Goal: Task Accomplishment & Management: Manage account settings

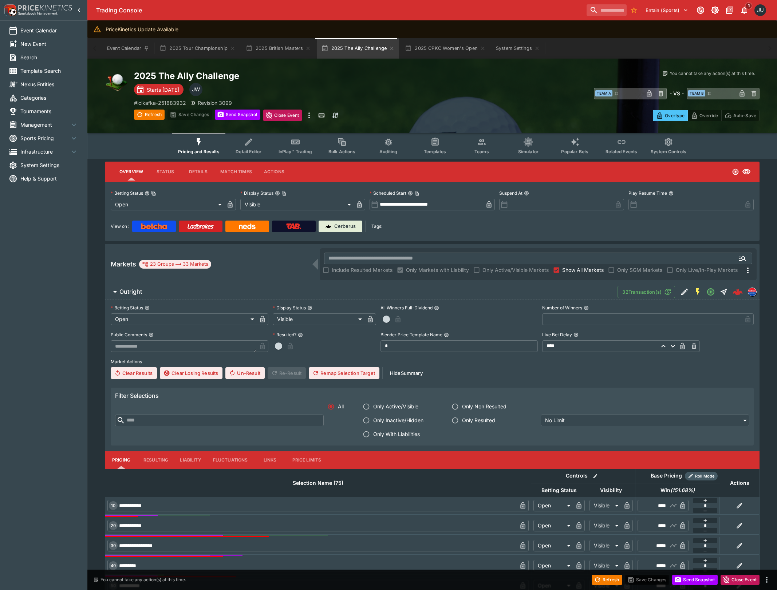
drag, startPoint x: 0, startPoint y: 0, endPoint x: 277, endPoint y: 79, distance: 287.8
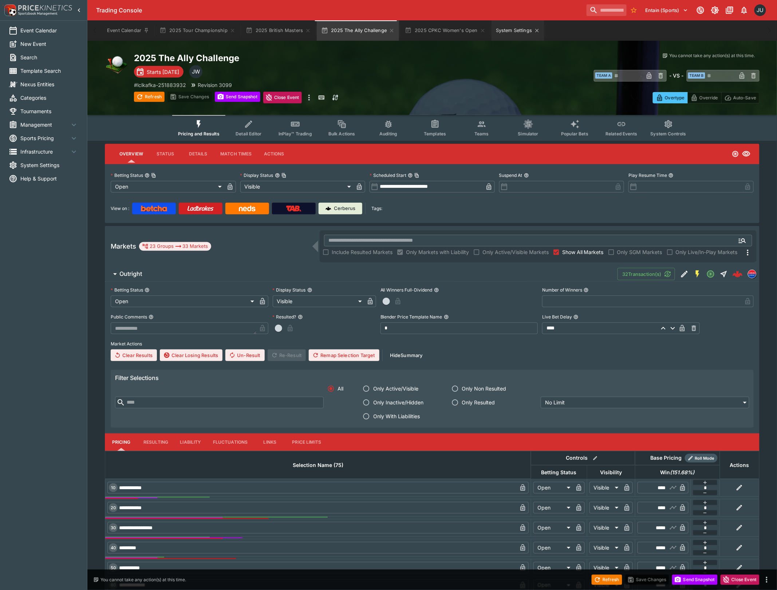
click at [498, 30] on button "System Settings" at bounding box center [518, 30] width 53 height 20
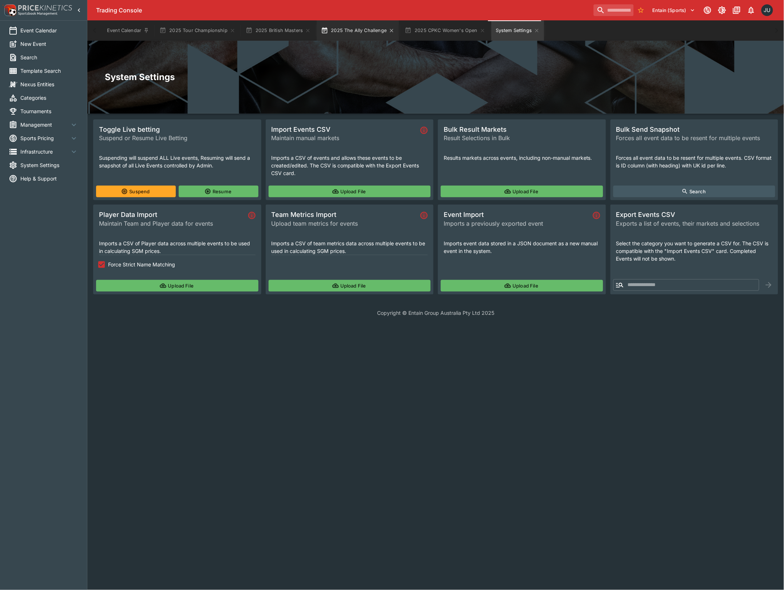
click at [324, 29] on icon "button" at bounding box center [324, 30] width 7 height 7
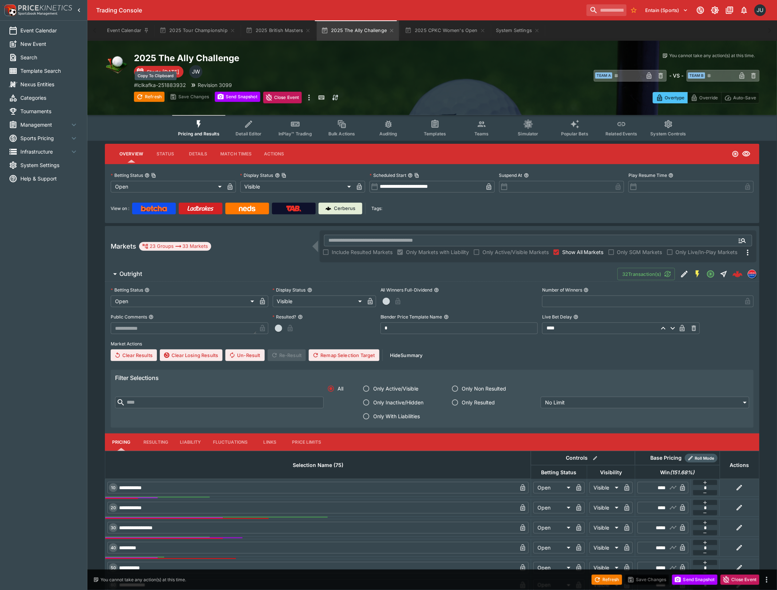
click at [165, 83] on p "# lclkafka-251883932" at bounding box center [160, 85] width 52 height 8
click at [528, 36] on button "System Settings" at bounding box center [518, 30] width 53 height 20
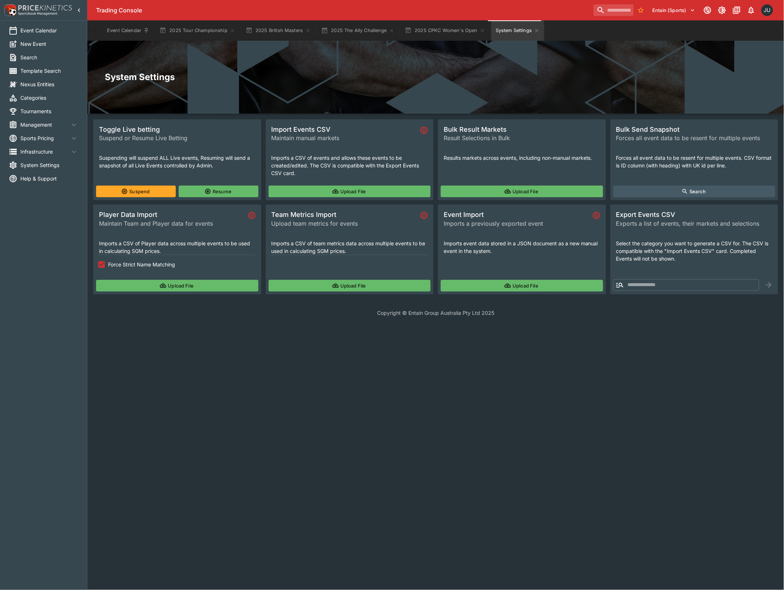
drag, startPoint x: 114, startPoint y: 262, endPoint x: 133, endPoint y: 291, distance: 34.1
click at [113, 264] on span "Force Strict Name Matching" at bounding box center [141, 265] width 67 height 8
click at [133, 291] on button "Upload File" at bounding box center [177, 286] width 162 height 12
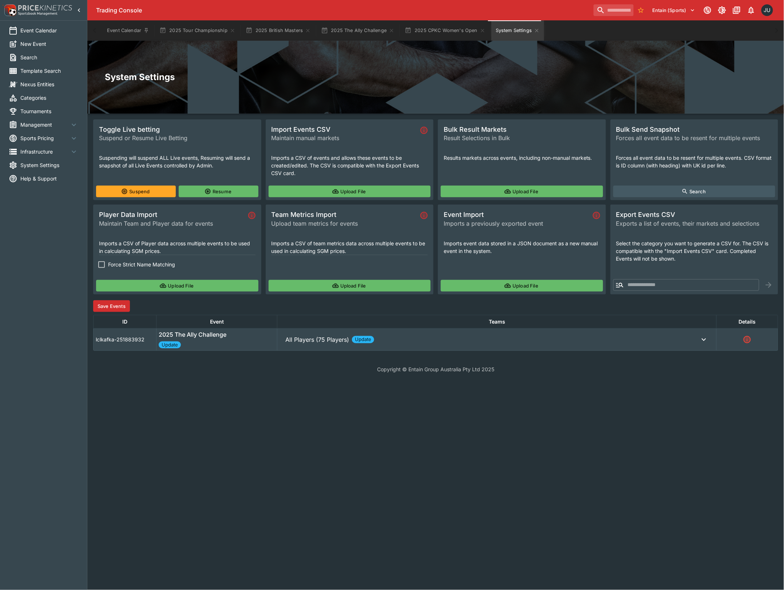
click at [120, 311] on button "Save Events" at bounding box center [111, 306] width 37 height 12
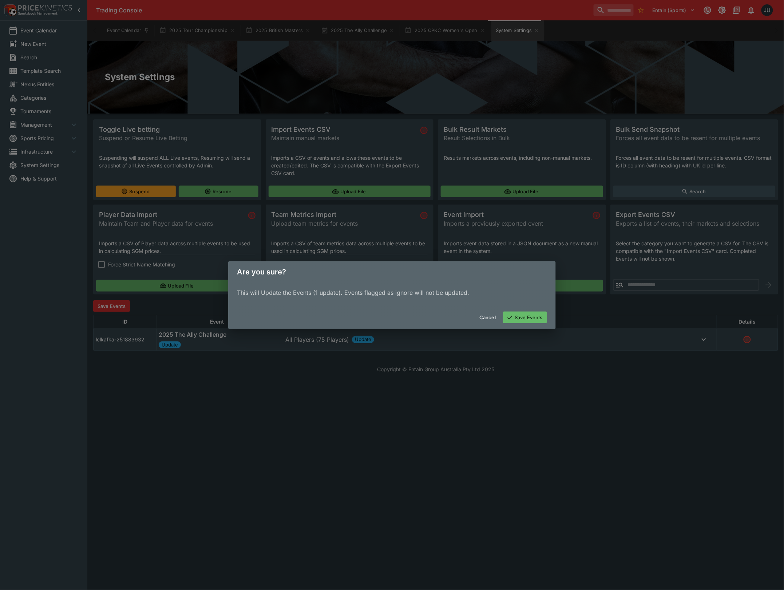
click at [522, 321] on button "Save Events" at bounding box center [525, 318] width 44 height 12
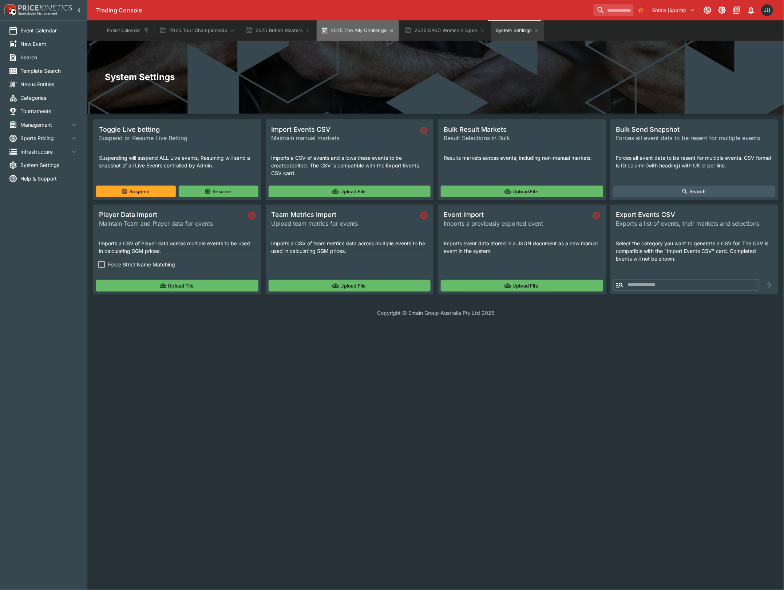
click at [329, 26] on button "2025 The Ally Challenge" at bounding box center [358, 30] width 82 height 20
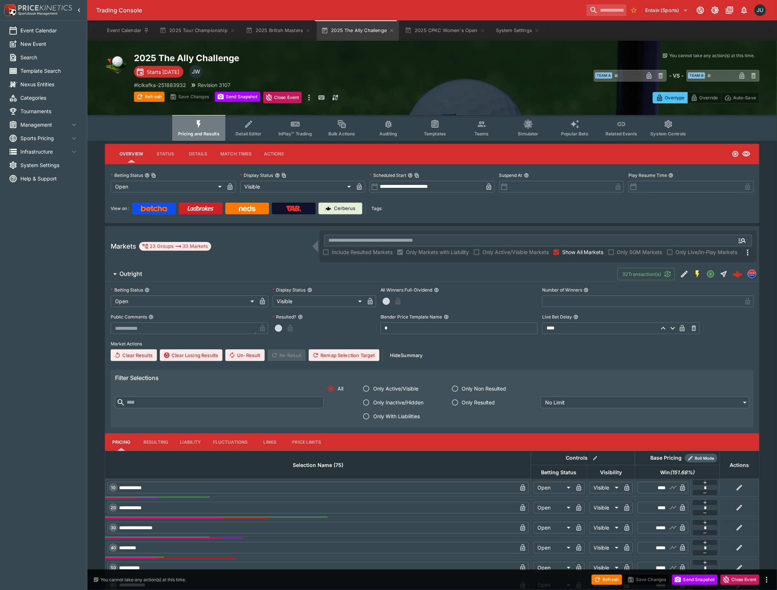
click at [210, 127] on button "Pricing and Results" at bounding box center [198, 128] width 53 height 26
click at [475, 130] on button "Teams" at bounding box center [481, 128] width 47 height 26
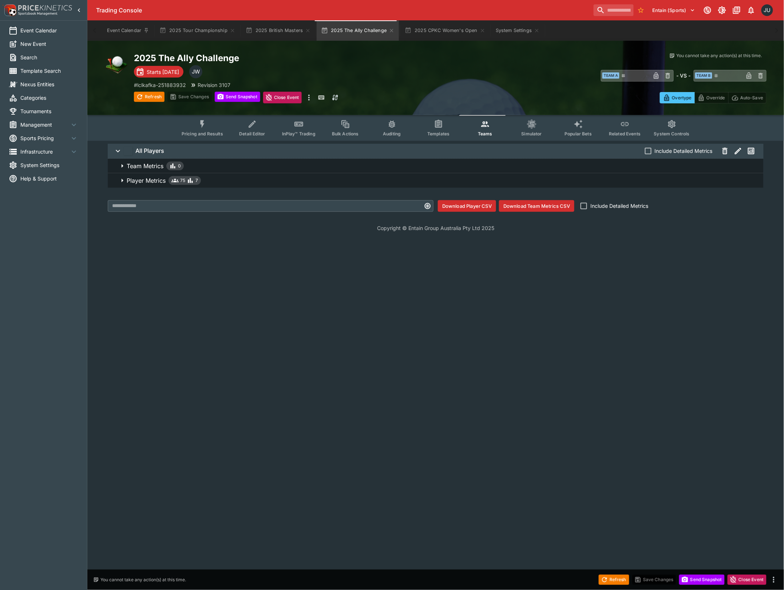
click at [355, 184] on span "Player Metrics 75 7" at bounding box center [442, 180] width 631 height 9
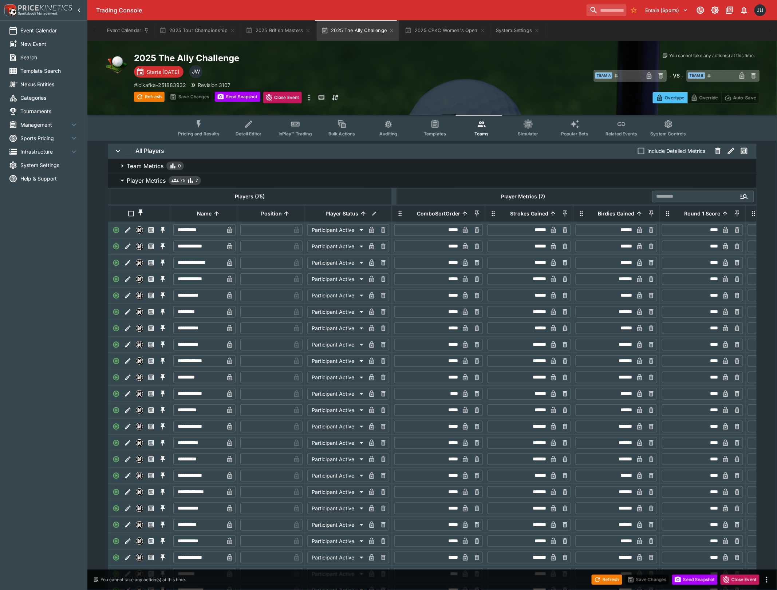
click at [261, 131] on span "Detail Editor" at bounding box center [249, 133] width 26 height 5
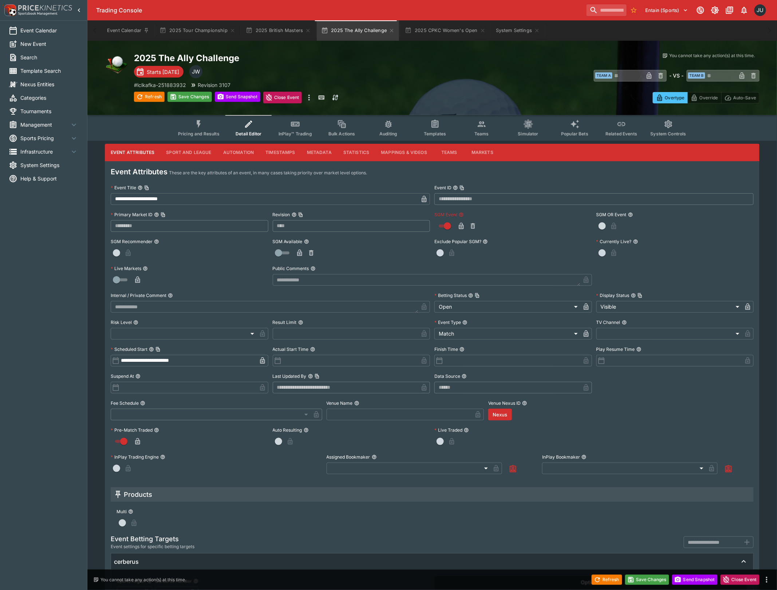
click at [460, 230] on button "button" at bounding box center [461, 226] width 12 height 12
click at [195, 96] on button "Save Changes" at bounding box center [189, 97] width 44 height 10
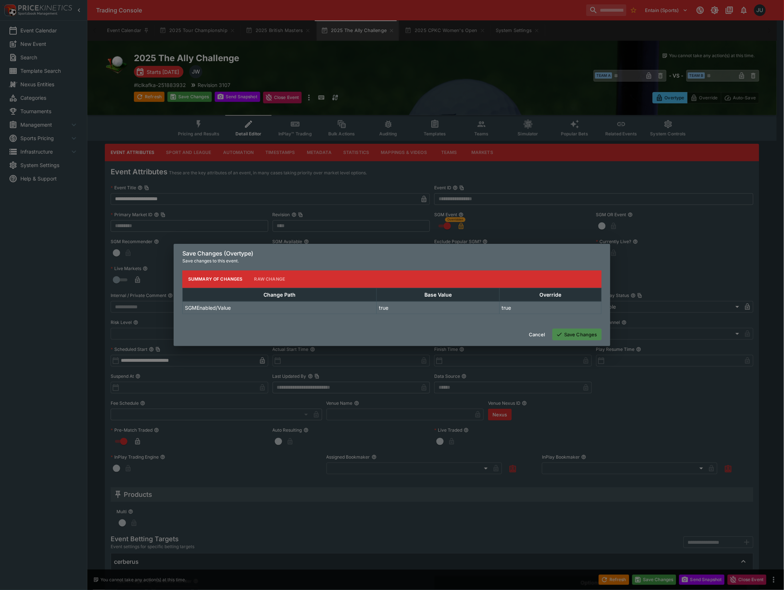
click at [573, 335] on button "Save Changes" at bounding box center [577, 335] width 49 height 12
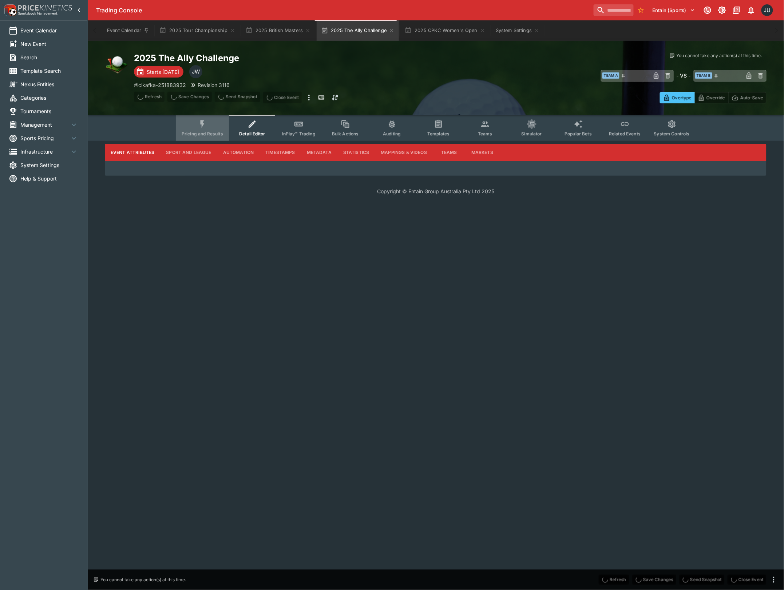
drag, startPoint x: 203, startPoint y: 132, endPoint x: 489, endPoint y: 133, distance: 285.8
click at [203, 132] on span "Pricing and Results" at bounding box center [203, 133] width 42 height 5
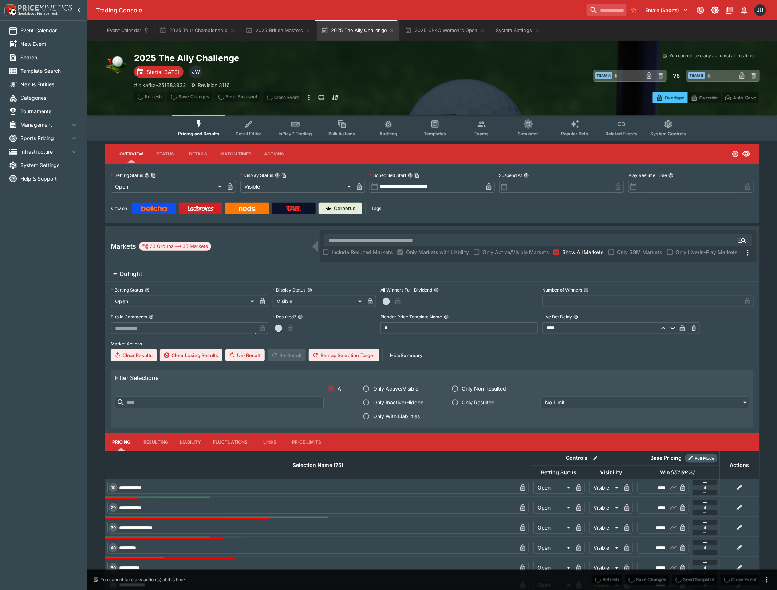
click at [478, 124] on icon "Event type filters" at bounding box center [481, 123] width 9 height 9
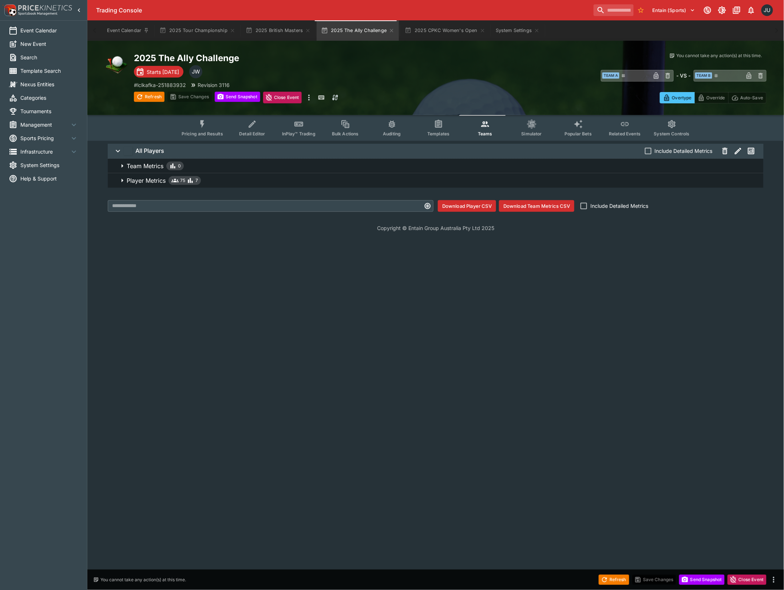
click at [126, 177] on icon "button" at bounding box center [122, 180] width 9 height 9
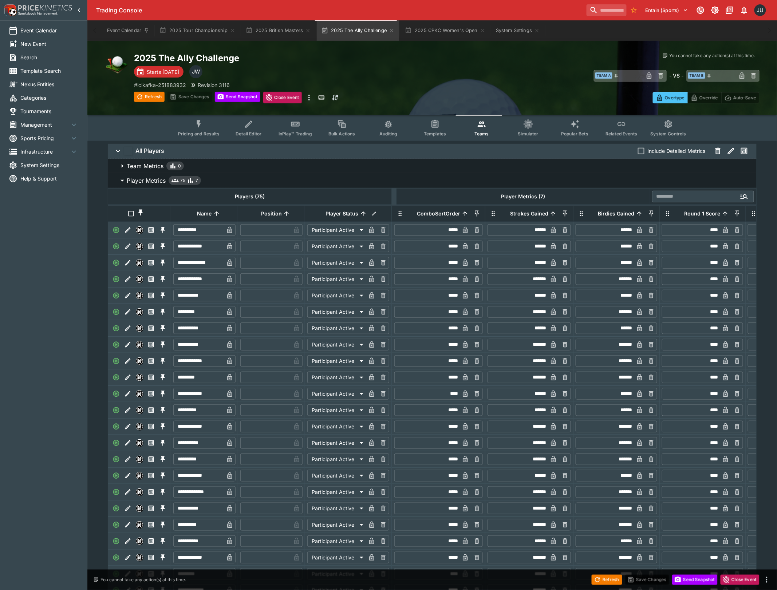
scroll to position [48, 0]
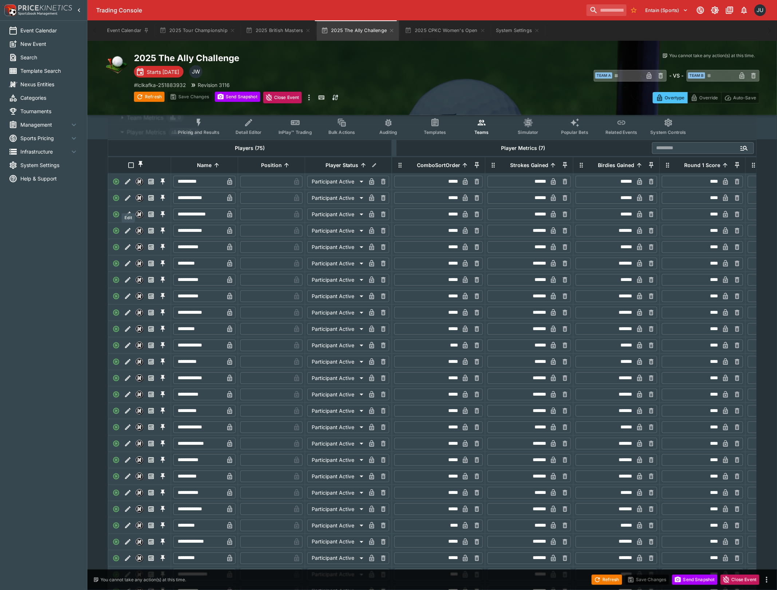
click at [128, 201] on icon "Edit" at bounding box center [127, 197] width 5 height 5
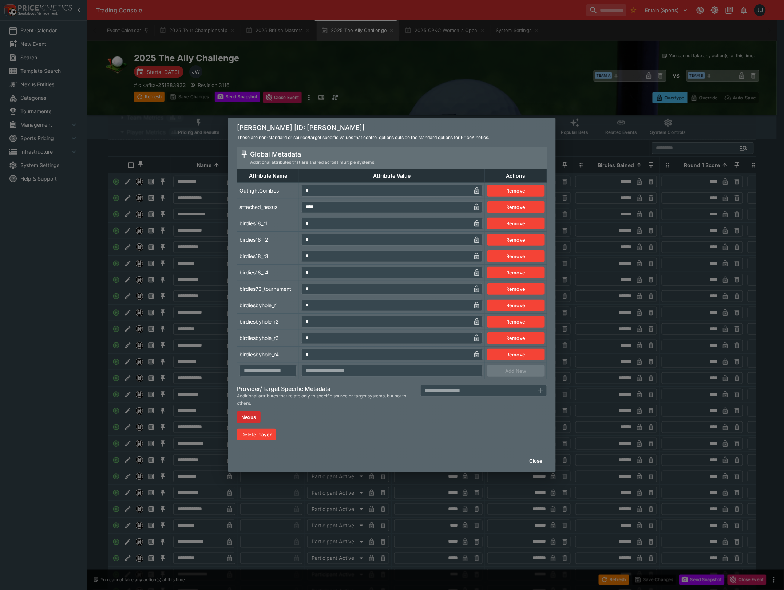
drag, startPoint x: 310, startPoint y: 190, endPoint x: 283, endPoint y: 190, distance: 26.9
click at [290, 189] on tr "OutrightCombos * ​ Remove" at bounding box center [392, 190] width 310 height 16
type input "*"
drag, startPoint x: 206, startPoint y: 203, endPoint x: 156, endPoint y: 225, distance: 54.3
click at [206, 204] on div "Angel Cabrera [ID: angel-cabrera] These are non-standard or source/target speci…" at bounding box center [392, 295] width 784 height 590
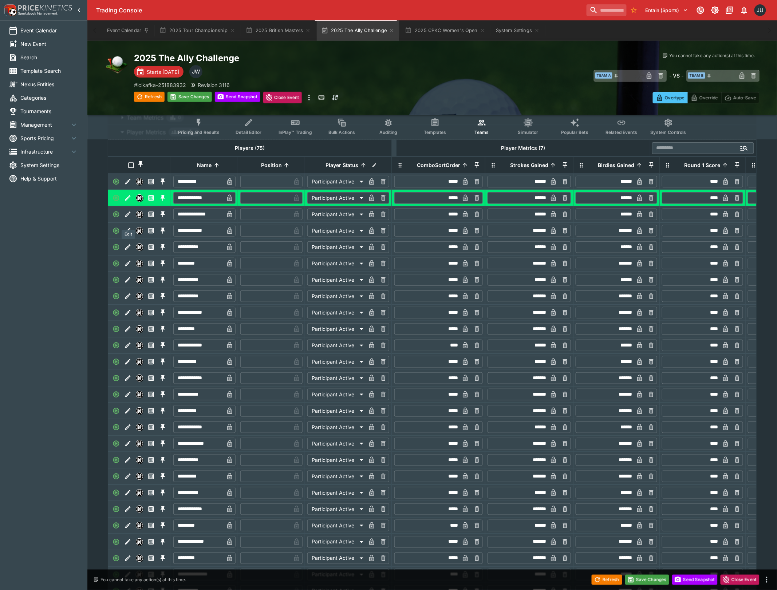
click at [128, 218] on icon "Edit" at bounding box center [127, 214] width 7 height 7
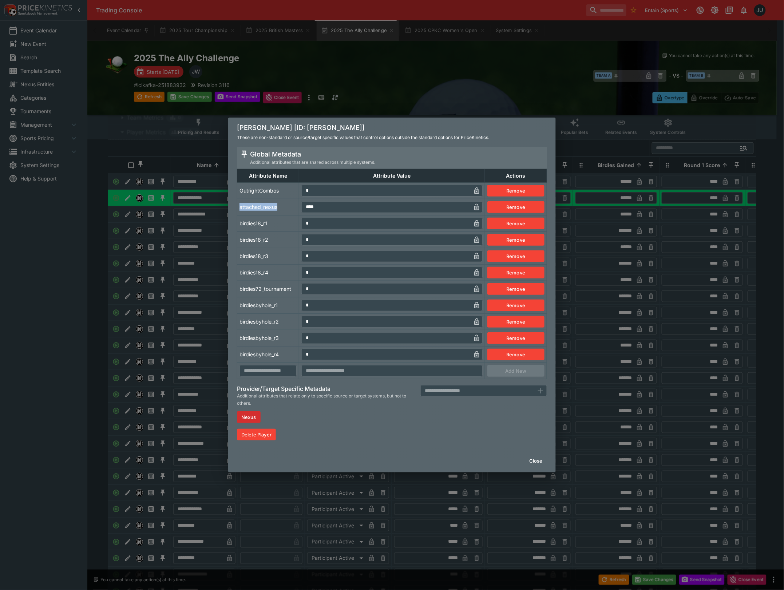
drag, startPoint x: 317, startPoint y: 198, endPoint x: 311, endPoint y: 197, distance: 7.2
click at [311, 197] on tbody "OutrightCombos * ​ Remove attached_nexus **** ​ Remove birdies18_r1 * ​ Remove …" at bounding box center [392, 280] width 310 height 197
drag, startPoint x: 303, startPoint y: 192, endPoint x: 283, endPoint y: 198, distance: 20.9
click at [296, 192] on tr "OutrightCombos * ​ Remove" at bounding box center [392, 190] width 310 height 16
type input "*"
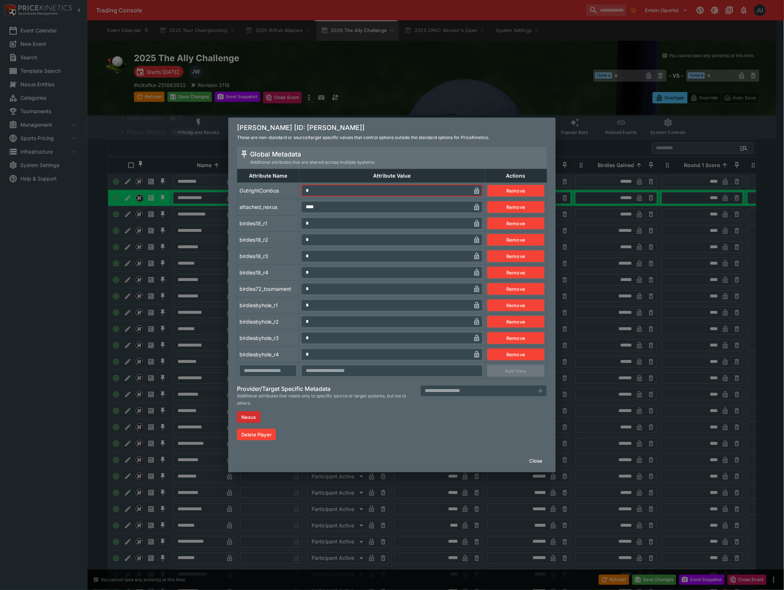
drag, startPoint x: 252, startPoint y: 217, endPoint x: 237, endPoint y: 229, distance: 18.7
click at [252, 219] on td "birdies18_r1" at bounding box center [268, 223] width 62 height 16
click at [190, 248] on div "Bernhard Langer [ID: bernhard-langer] These are non-standard or source/target s…" at bounding box center [392, 295] width 784 height 590
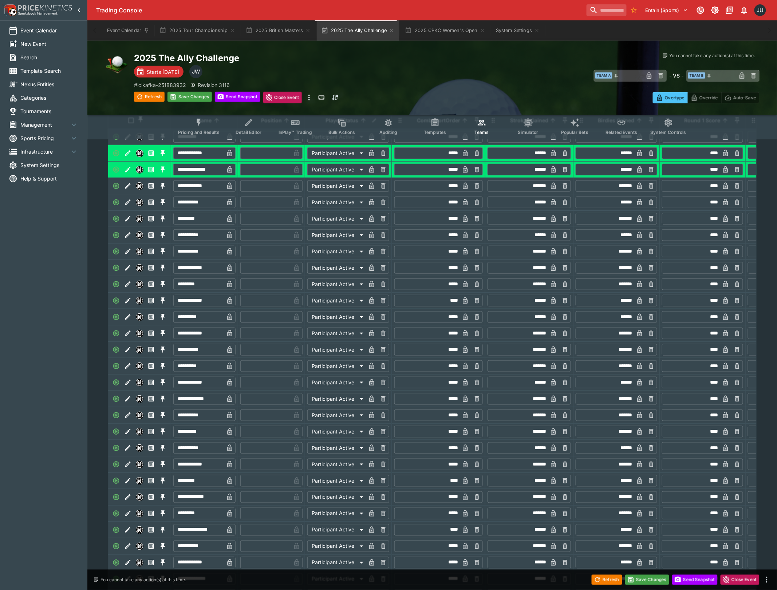
scroll to position [146, 0]
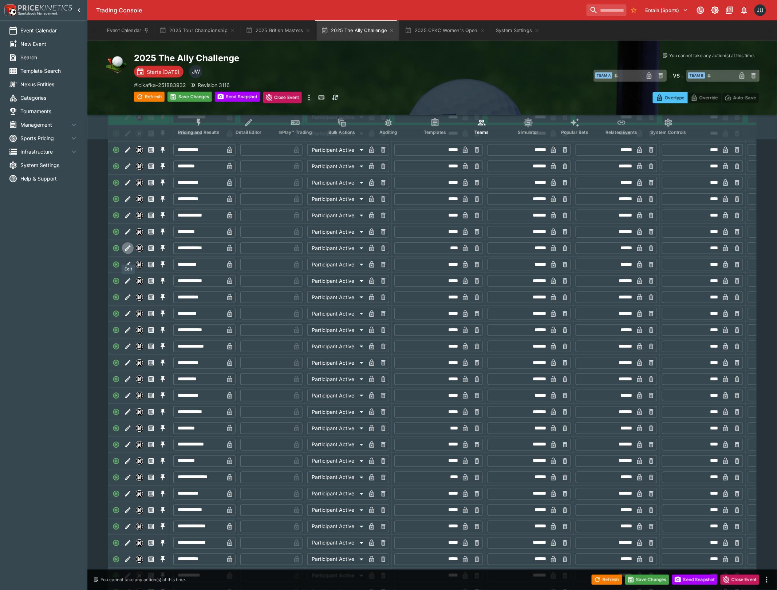
click at [129, 252] on icon "Edit" at bounding box center [127, 248] width 7 height 7
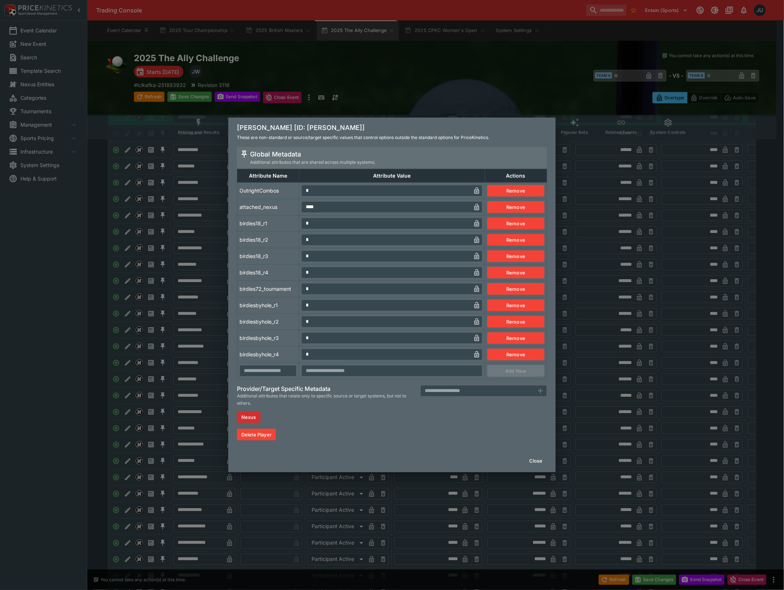
drag, startPoint x: 319, startPoint y: 190, endPoint x: 289, endPoint y: 196, distance: 30.8
click at [290, 194] on tr "OutrightCombos * ​ Remove" at bounding box center [392, 190] width 310 height 16
type input "*"
drag, startPoint x: 280, startPoint y: 206, endPoint x: 208, endPoint y: 231, distance: 75.7
click at [279, 208] on td "attached_nexus" at bounding box center [268, 207] width 62 height 16
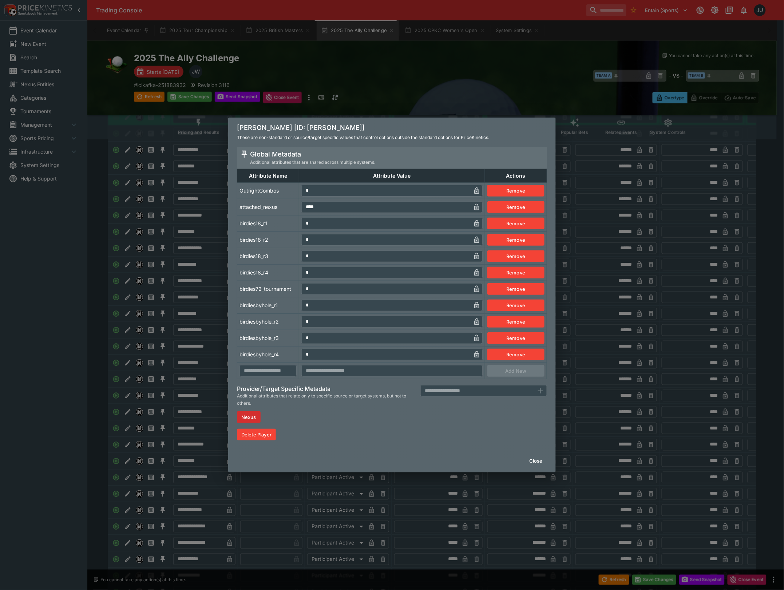
click at [208, 231] on div "Cameron Percy [ID: cameron-percy] These are non-standard or source/target speci…" at bounding box center [392, 295] width 784 height 590
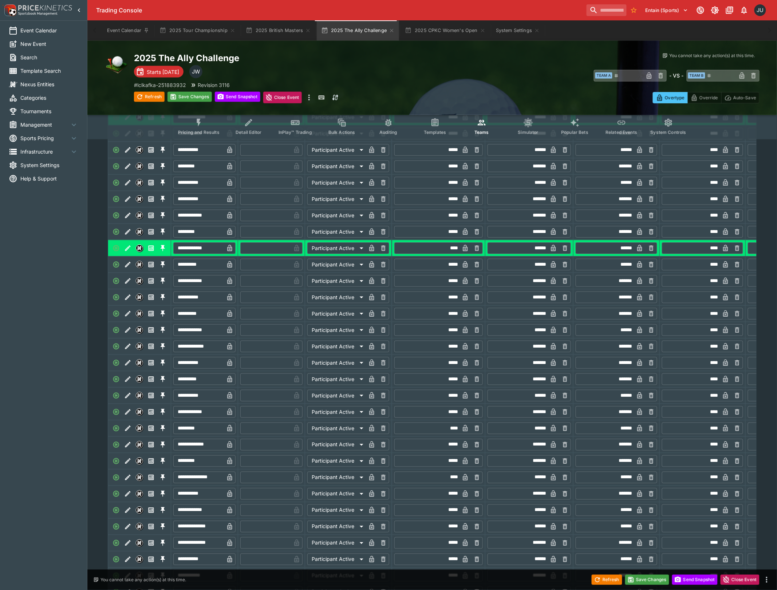
scroll to position [194, 0]
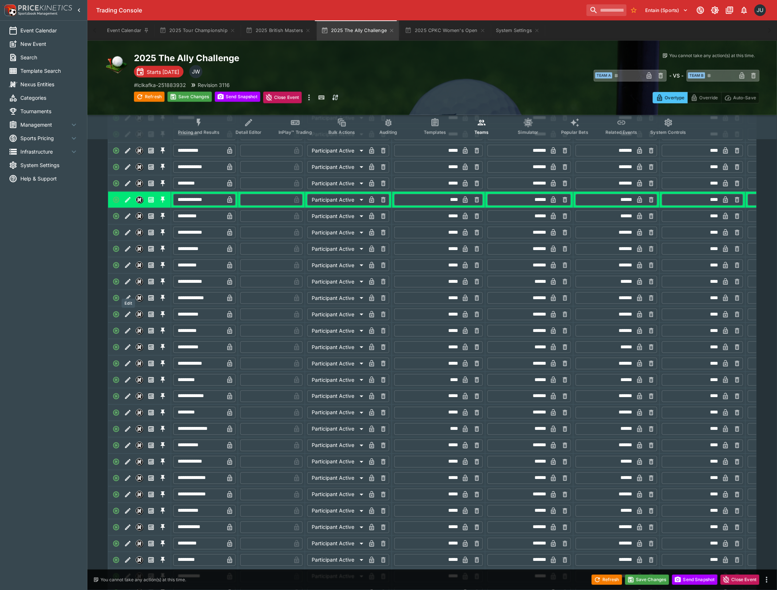
click at [124, 288] on button "Edit" at bounding box center [128, 282] width 12 height 12
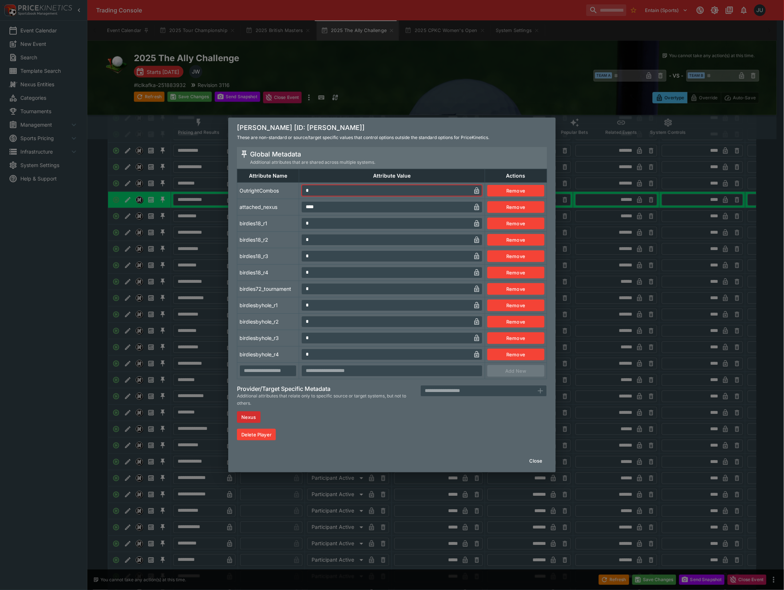
drag, startPoint x: 313, startPoint y: 191, endPoint x: 298, endPoint y: 194, distance: 15.6
click at [300, 193] on td "* ​" at bounding box center [392, 190] width 186 height 16
type input "*"
drag, startPoint x: 280, startPoint y: 209, endPoint x: 248, endPoint y: 226, distance: 36.0
click at [279, 210] on td "attached_nexus" at bounding box center [268, 207] width 62 height 16
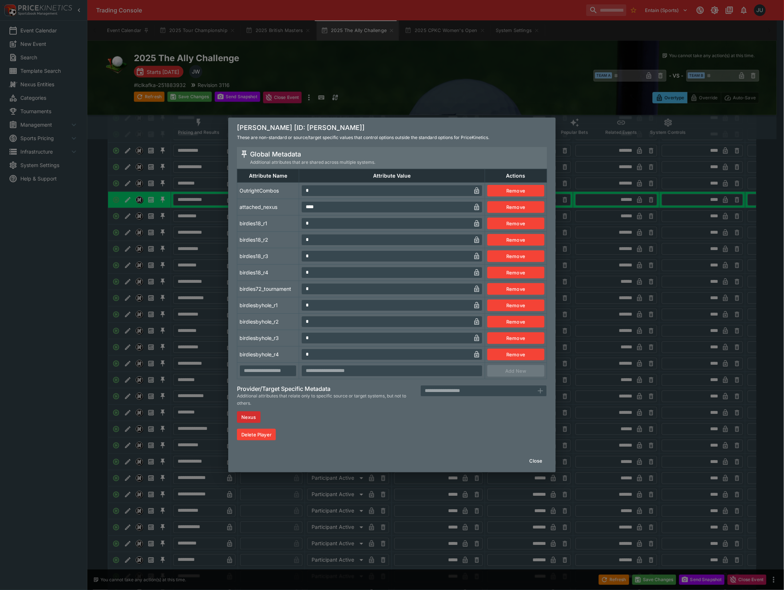
click at [179, 260] on div "Darren Clarke [ID: darren-clarke] These are non-standard or source/target speci…" at bounding box center [392, 295] width 784 height 590
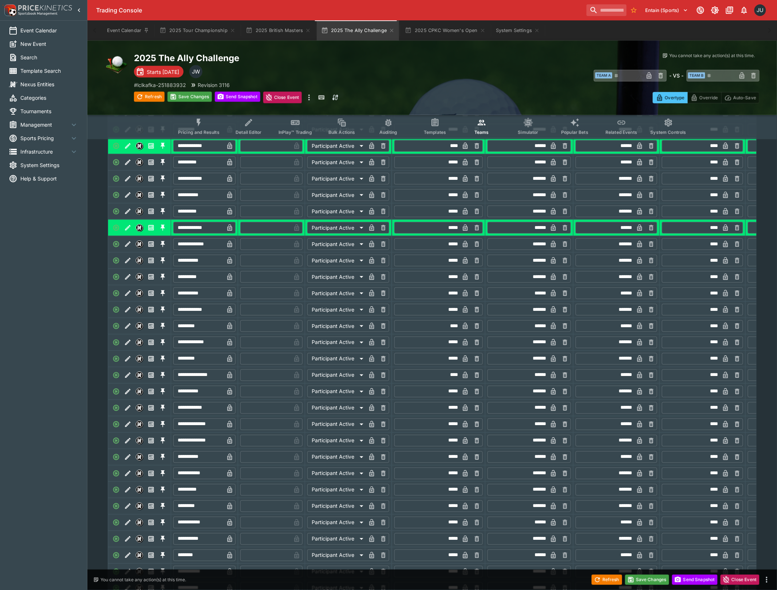
scroll to position [291, 0]
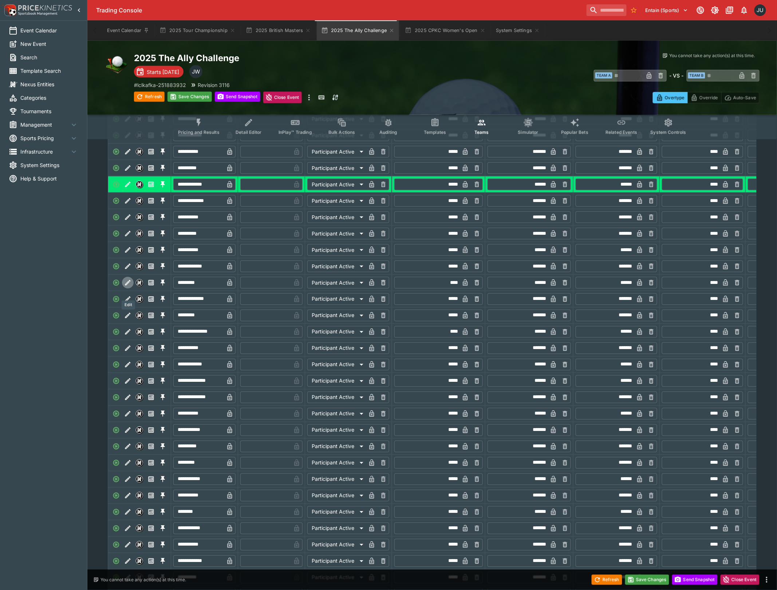
click at [131, 289] on button "Edit" at bounding box center [128, 283] width 12 height 12
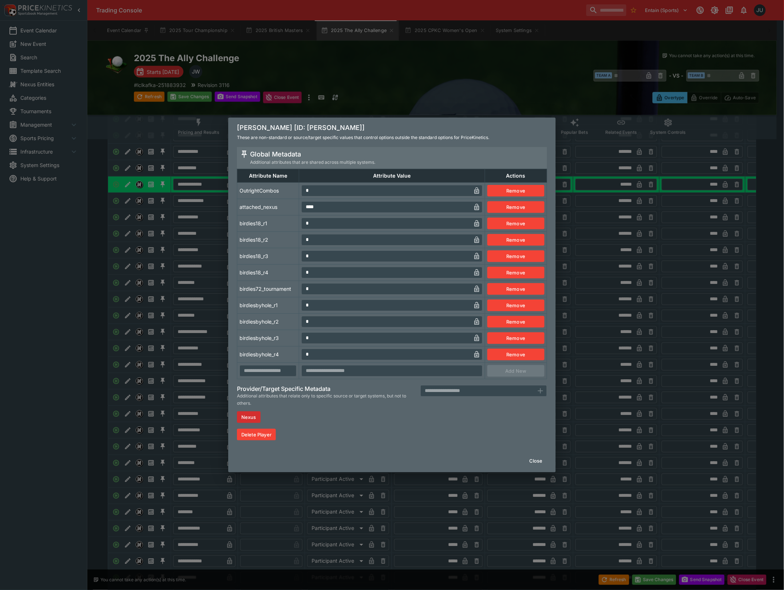
drag, startPoint x: 318, startPoint y: 189, endPoint x: 285, endPoint y: 196, distance: 33.7
click at [302, 191] on input "*" at bounding box center [386, 191] width 170 height 12
type input "*"
click at [272, 213] on td "attached_nexus" at bounding box center [268, 207] width 62 height 16
click at [186, 249] on div "Ernie Els [ID: ernie-els] These are non-standard or source/target specific valu…" at bounding box center [392, 295] width 784 height 590
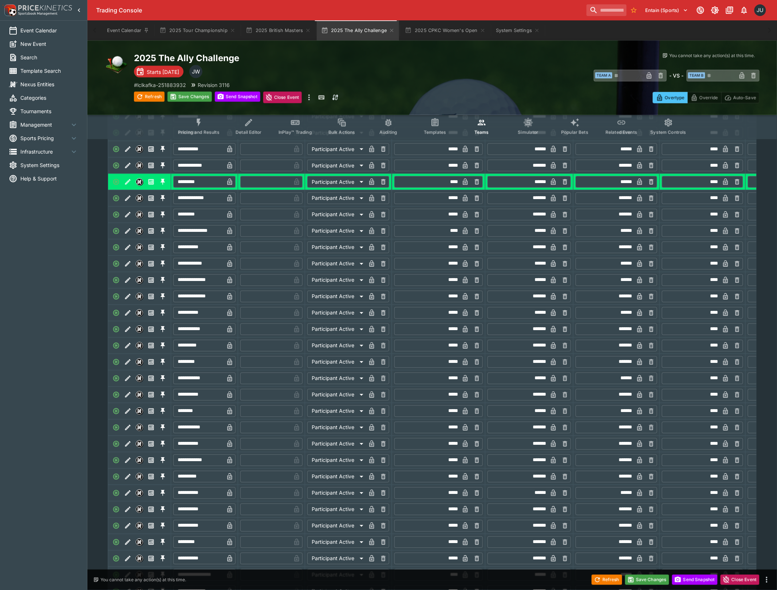
scroll to position [437, 0]
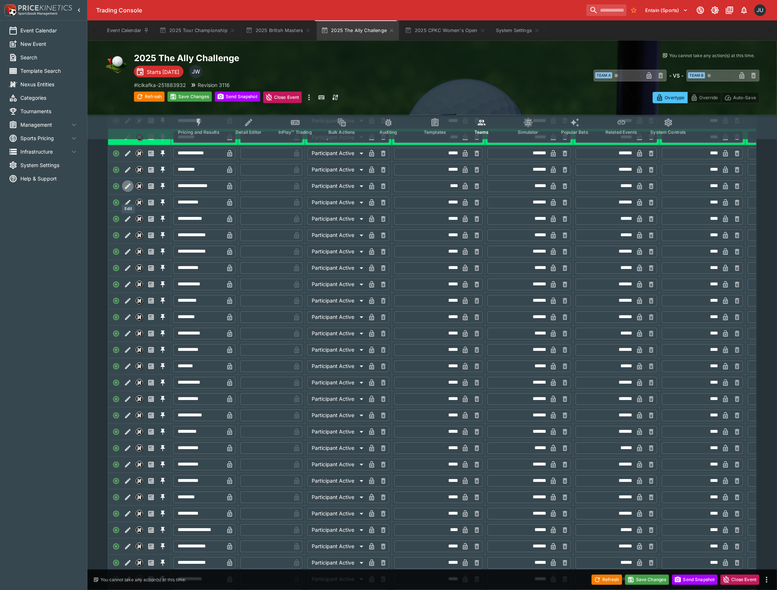
click at [129, 190] on icon "Edit" at bounding box center [127, 186] width 7 height 7
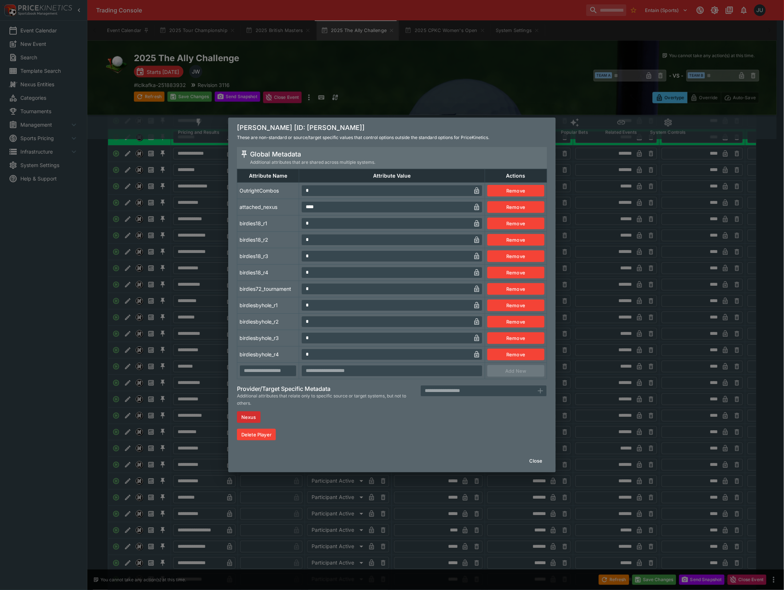
drag, startPoint x: 312, startPoint y: 193, endPoint x: 292, endPoint y: 197, distance: 20.0
click at [298, 194] on tr "OutrightCombos * ​ Remove" at bounding box center [392, 190] width 310 height 16
type input "*"
click at [267, 210] on td "attached_nexus" at bounding box center [268, 207] width 62 height 16
drag, startPoint x: 207, startPoint y: 232, endPoint x: 198, endPoint y: 239, distance: 10.9
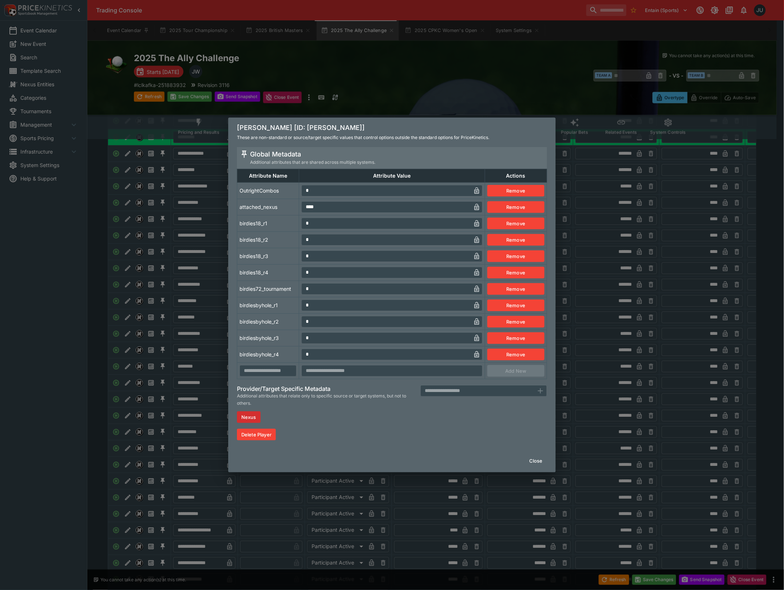
click at [205, 234] on div "Freddie Jacobson [ID: freddie-jacobson] These are non-standard or source/target…" at bounding box center [392, 295] width 784 height 590
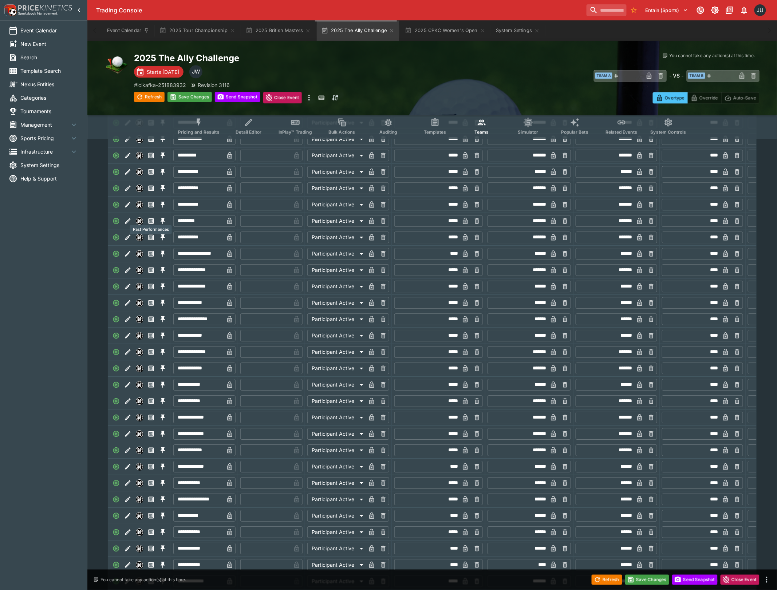
scroll to position [728, 0]
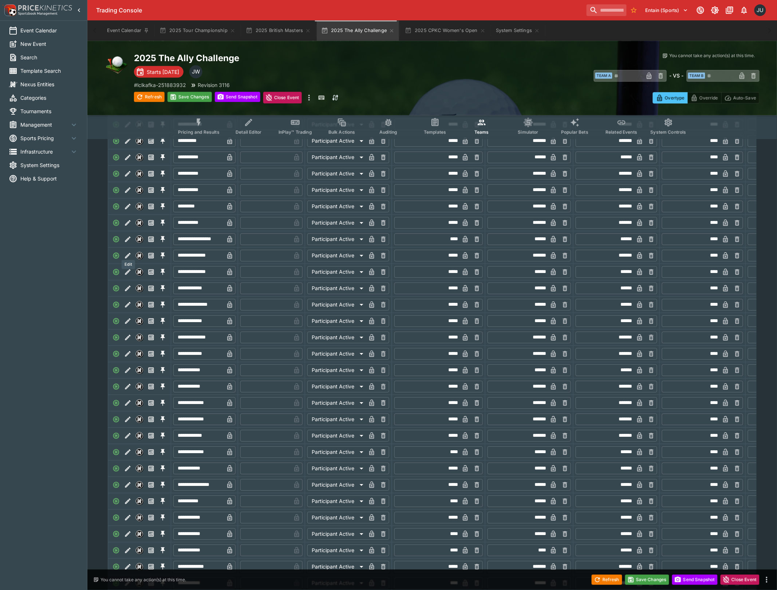
click at [128, 243] on icon "Edit" at bounding box center [127, 239] width 7 height 7
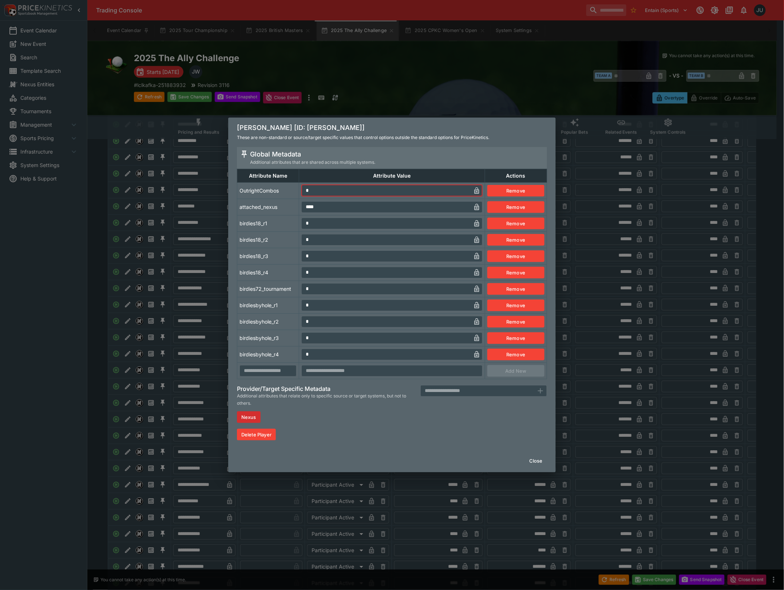
drag, startPoint x: 321, startPoint y: 191, endPoint x: 291, endPoint y: 196, distance: 29.8
click at [291, 196] on tr "OutrightCombos * ​ Remove" at bounding box center [392, 190] width 310 height 16
drag, startPoint x: 285, startPoint y: 212, endPoint x: 281, endPoint y: 216, distance: 5.7
click at [282, 215] on tbody "OutrightCombos * ​ Remove attached_nexus **** ​ Remove birdies18_r1 * ​ Remove …" at bounding box center [392, 280] width 310 height 197
drag, startPoint x: 316, startPoint y: 189, endPoint x: 287, endPoint y: 193, distance: 28.9
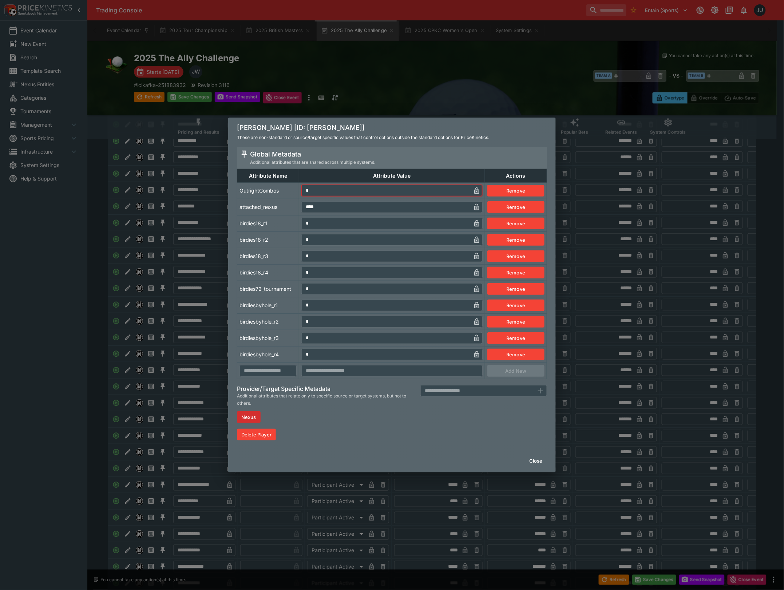
click at [288, 192] on tr "OutrightCombos * ​ Remove" at bounding box center [392, 190] width 310 height 16
type input "*"
click at [276, 208] on td "attached_nexus" at bounding box center [268, 207] width 62 height 16
click at [255, 234] on tbody "OutrightCombos * ​ Remove attached_nexus **** ​ Remove birdies18_r1 * ​ Remove …" at bounding box center [392, 280] width 310 height 197
drag, startPoint x: 193, startPoint y: 256, endPoint x: 194, endPoint y: 260, distance: 4.5
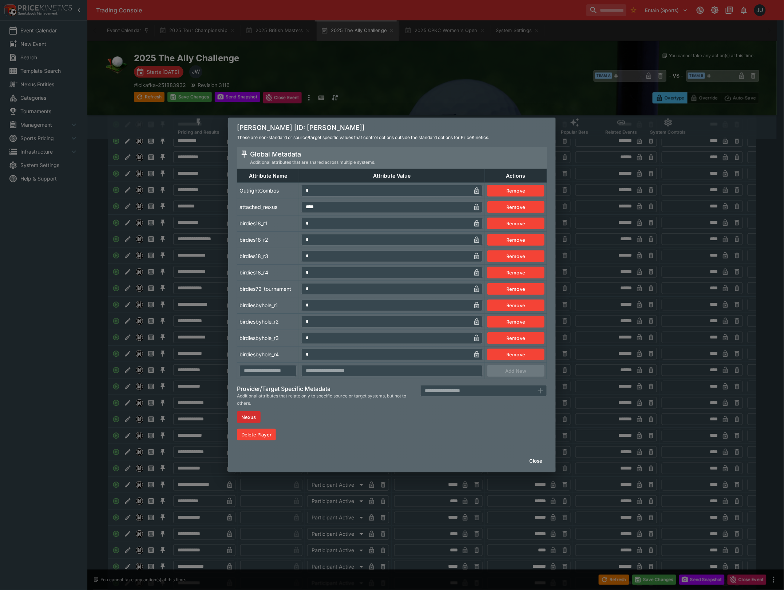
click at [193, 258] on div "Padraig Harrington [ID: padraig-harrington] These are non-standard or source/ta…" at bounding box center [392, 295] width 784 height 590
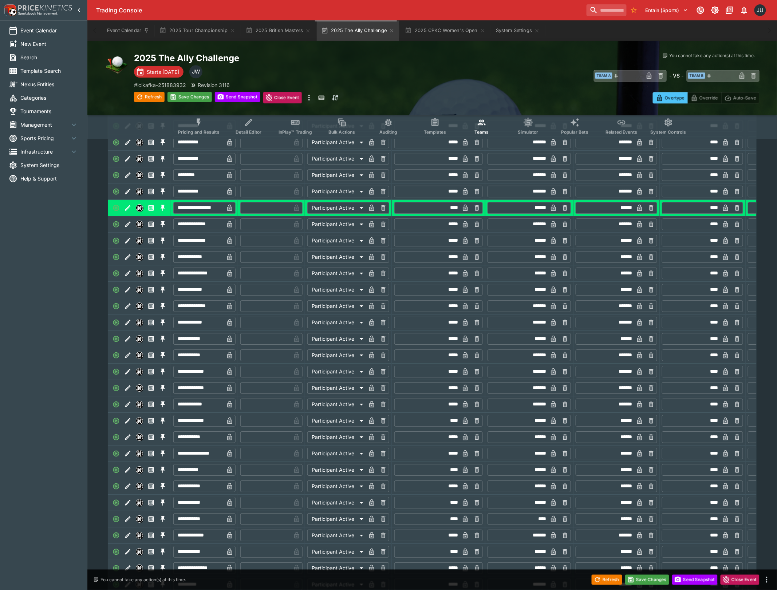
scroll to position [777, 0]
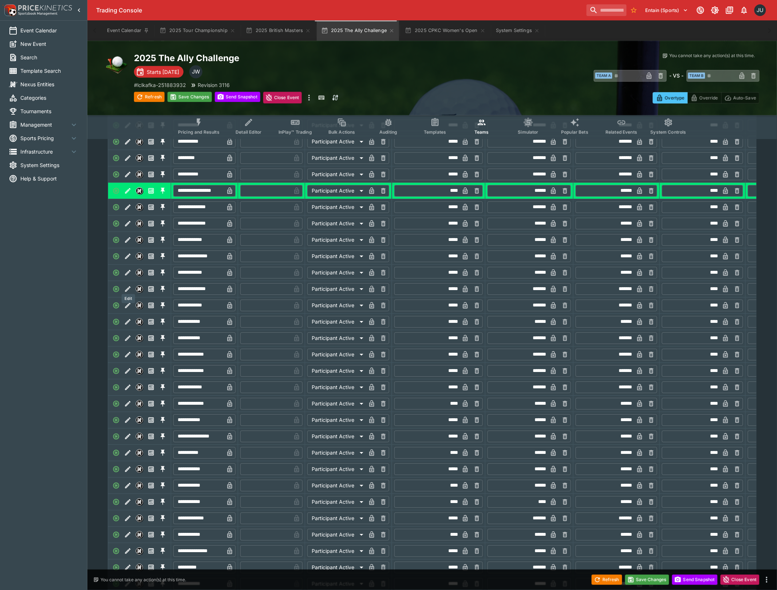
click at [127, 275] on icon "Edit" at bounding box center [127, 272] width 5 height 5
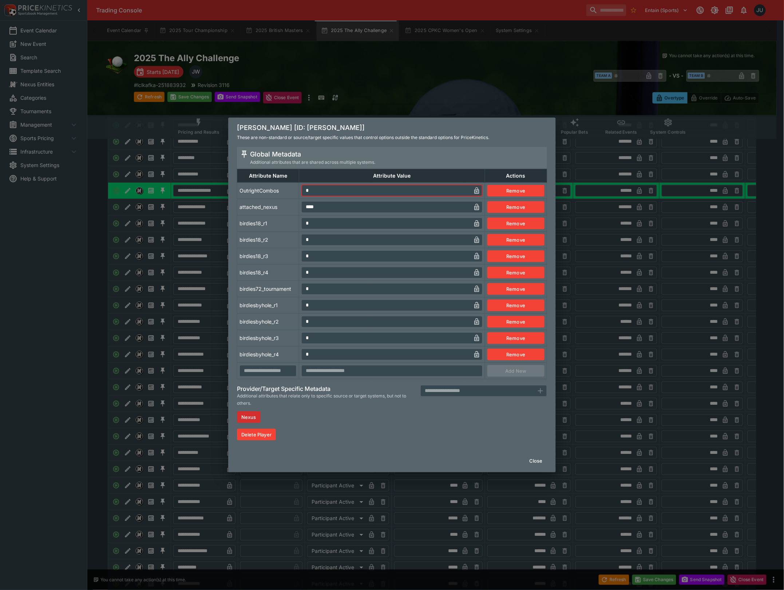
drag, startPoint x: 316, startPoint y: 194, endPoint x: 294, endPoint y: 202, distance: 23.5
click at [297, 195] on tr "OutrightCombos * ​ Remove" at bounding box center [392, 190] width 310 height 16
type input "*"
click at [285, 217] on td "birdies18_r1" at bounding box center [268, 223] width 62 height 16
click at [192, 269] on div "Richard Green [ID: richard-green] These are non-standard or source/target speci…" at bounding box center [392, 295] width 784 height 590
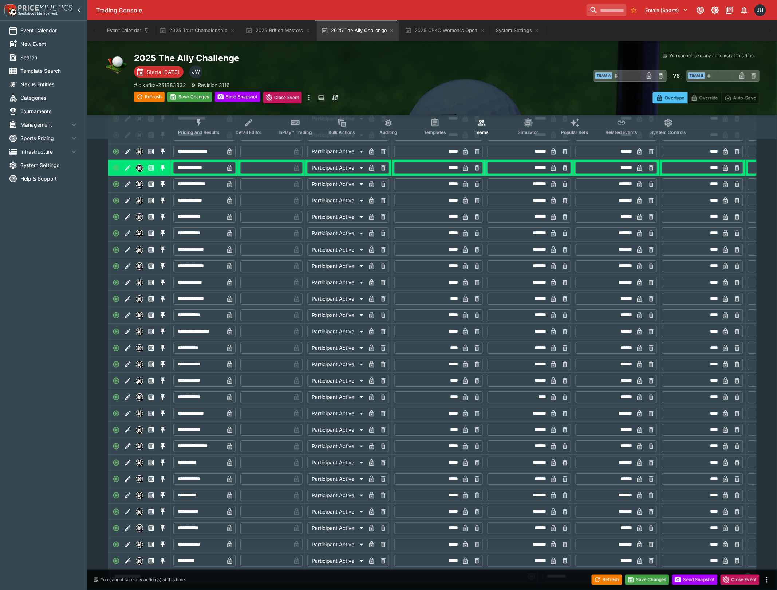
scroll to position [922, 0]
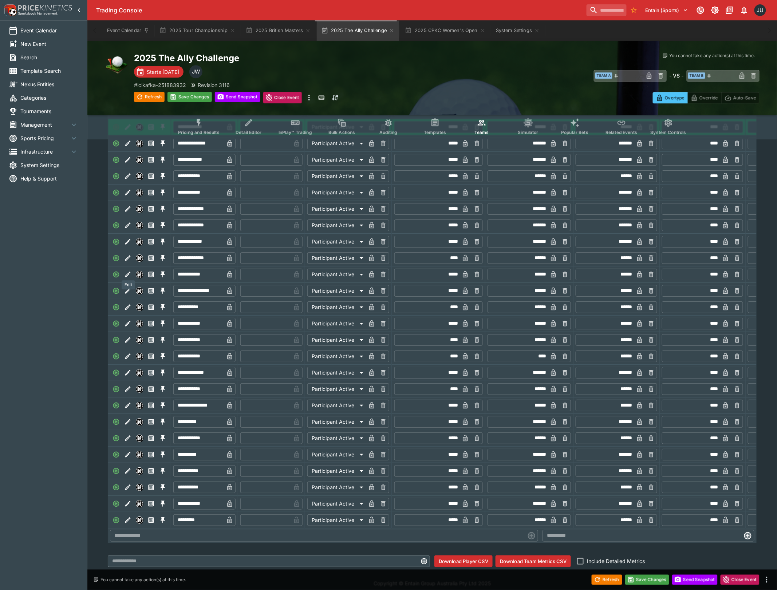
click at [129, 262] on icon "Edit" at bounding box center [127, 257] width 7 height 7
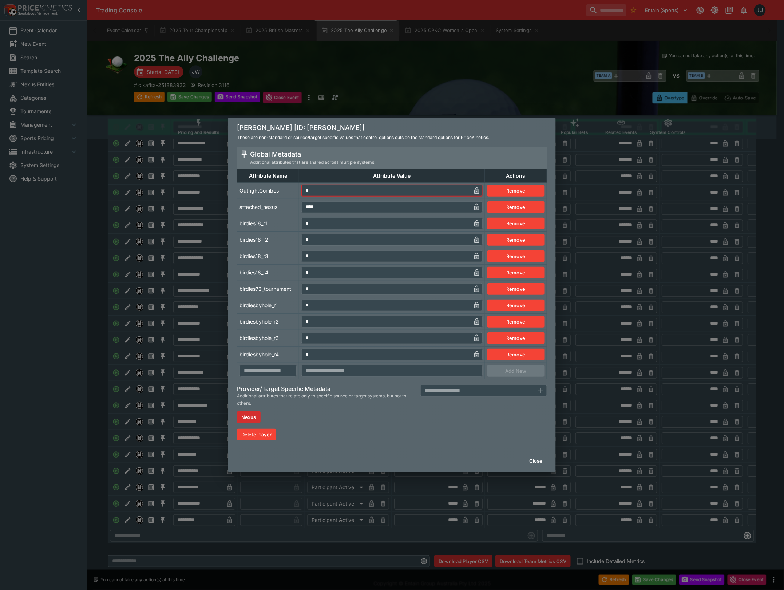
drag, startPoint x: 327, startPoint y: 186, endPoint x: 292, endPoint y: 198, distance: 37.2
click at [292, 198] on tbody "OutrightCombos * ​ Remove attached_nexus **** ​ Remove birdies18_r1 * ​ Remove …" at bounding box center [392, 280] width 310 height 197
type input "*"
click at [272, 206] on td "attached_nexus" at bounding box center [268, 207] width 62 height 16
click at [193, 254] on div "Soren Kjeldsen [ID: soren-kjeldsen] These are non-standard or source/target spe…" at bounding box center [392, 295] width 784 height 590
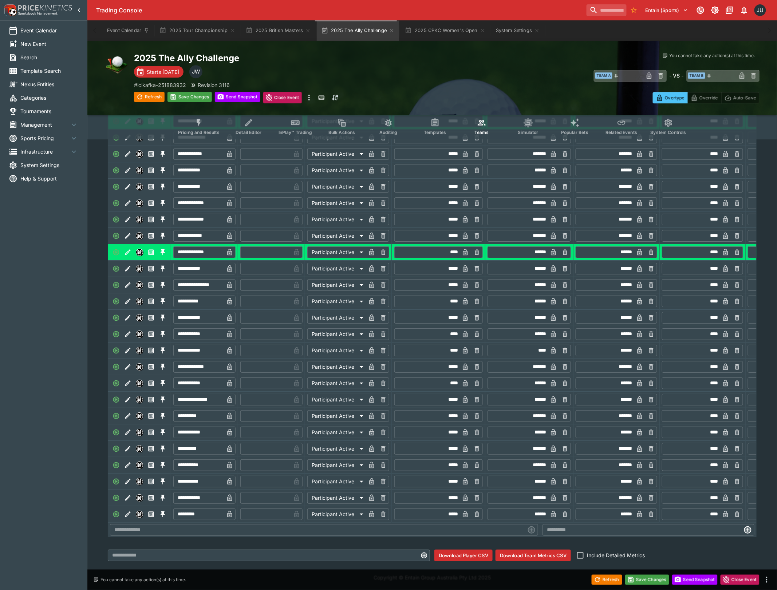
scroll to position [952, 0]
click at [126, 296] on button "Edit" at bounding box center [128, 302] width 12 height 12
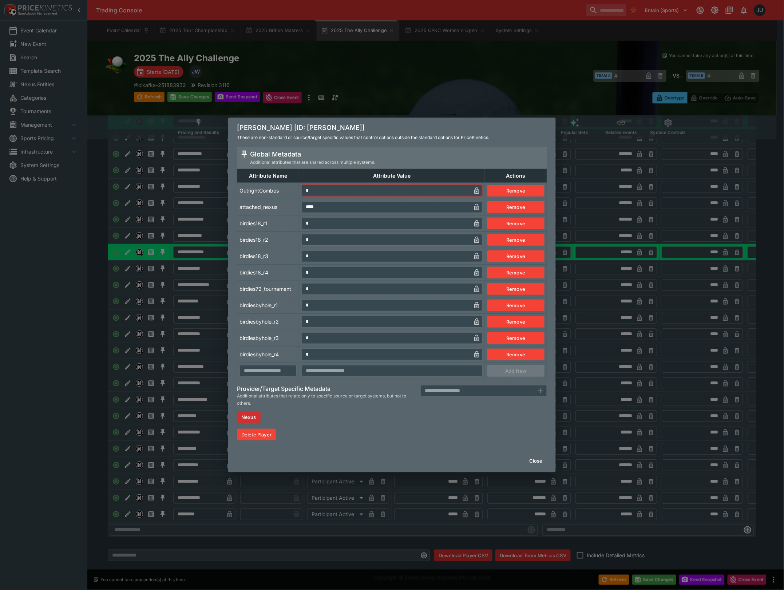
drag, startPoint x: 308, startPoint y: 187, endPoint x: 299, endPoint y: 194, distance: 11.2
click at [299, 194] on td "* ​" at bounding box center [392, 190] width 186 height 16
type input "*"
click at [283, 206] on td "attached_nexus" at bounding box center [268, 207] width 62 height 16
drag, startPoint x: 189, startPoint y: 292, endPoint x: 188, endPoint y: 301, distance: 8.8
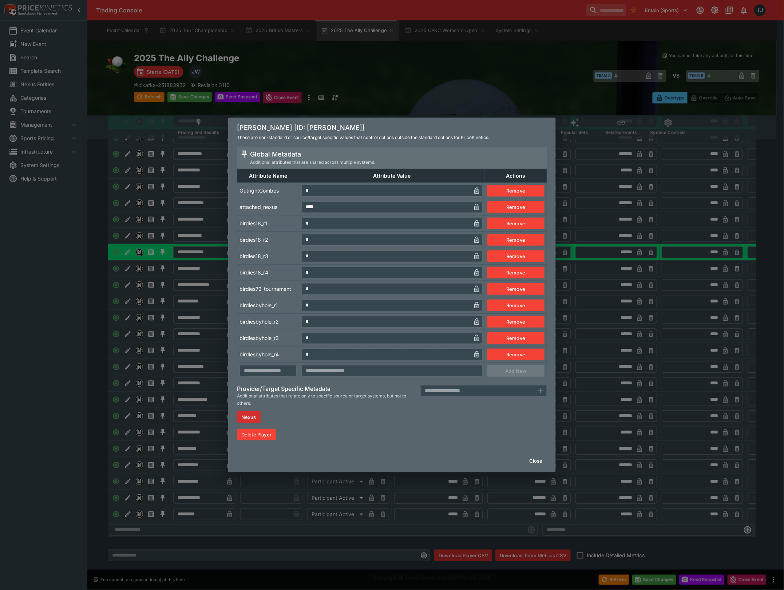
click at [189, 295] on div "Steve Allan [ID: steve-allan] These are non-standard or source/target specific …" at bounding box center [392, 295] width 784 height 590
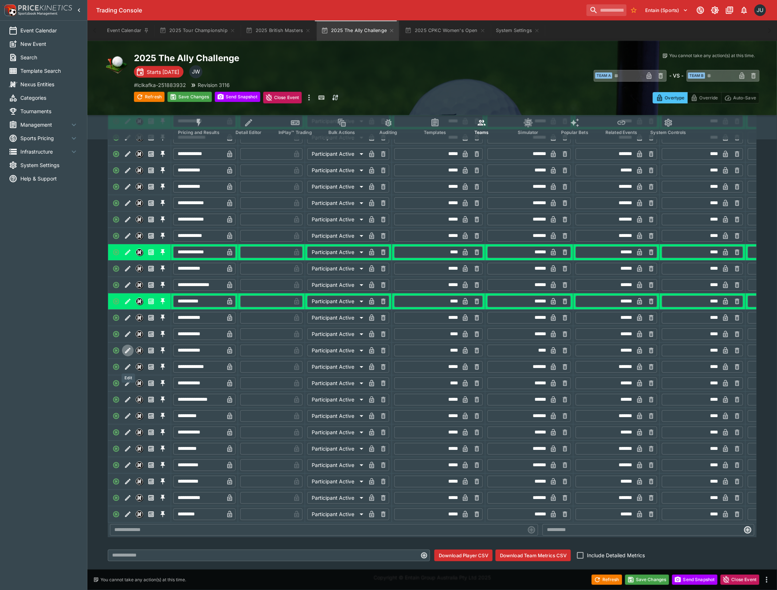
click at [130, 347] on icon "Edit" at bounding box center [127, 350] width 7 height 7
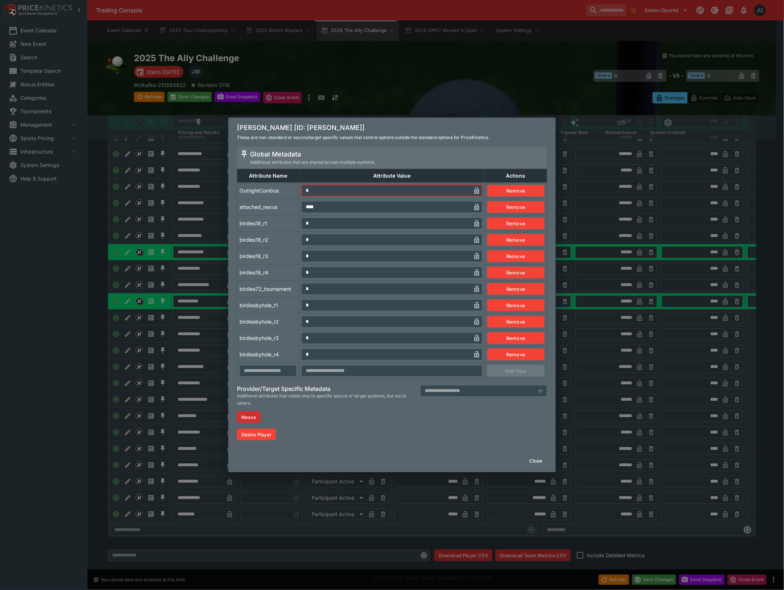
drag, startPoint x: 317, startPoint y: 193, endPoint x: 288, endPoint y: 203, distance: 31.0
click at [299, 194] on td "* ​" at bounding box center [392, 190] width 186 height 16
type input "*"
click at [283, 217] on td "birdies18_r1" at bounding box center [268, 223] width 62 height 16
drag, startPoint x: 202, startPoint y: 295, endPoint x: 203, endPoint y: 313, distance: 18.6
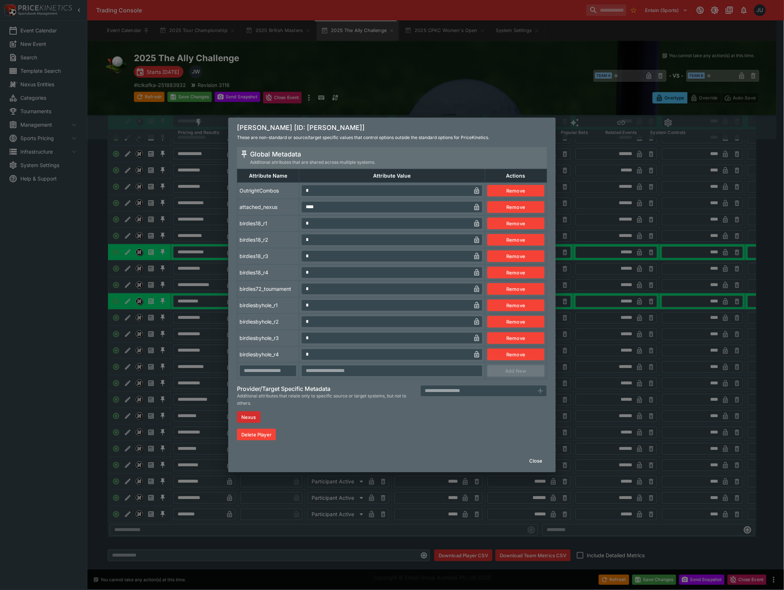
click at [202, 297] on div "Stewart Cink [ID: stewart-cink] These are non-standard or source/target specifi…" at bounding box center [392, 295] width 784 height 590
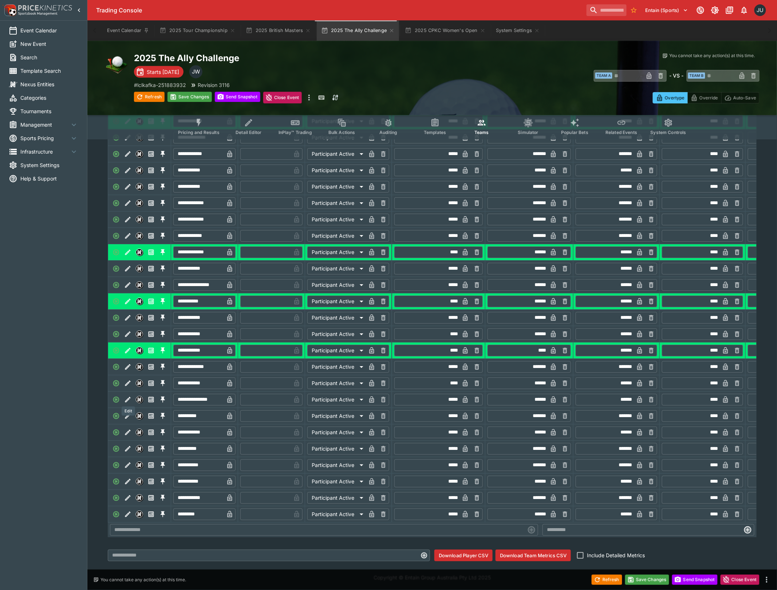
click at [129, 380] on icon "Edit" at bounding box center [127, 383] width 7 height 7
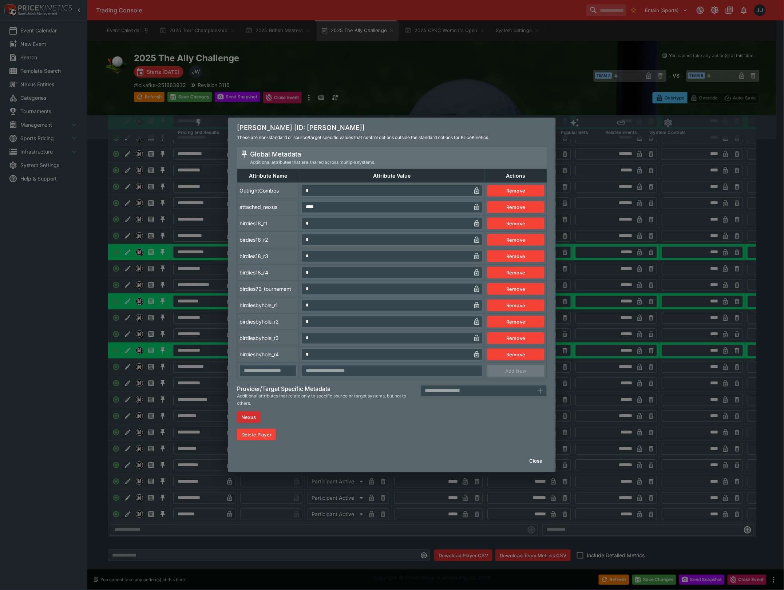
drag, startPoint x: 317, startPoint y: 190, endPoint x: 290, endPoint y: 201, distance: 29.7
click at [295, 197] on tr "OutrightCombos * ​ Remove" at bounding box center [392, 190] width 310 height 16
type input "*"
click at [265, 217] on td "birdies18_r1" at bounding box center [268, 223] width 62 height 16
click at [203, 235] on div "Thomas Bjorn [ID: thomas-bjorn] These are non-standard or source/target specifi…" at bounding box center [392, 295] width 784 height 590
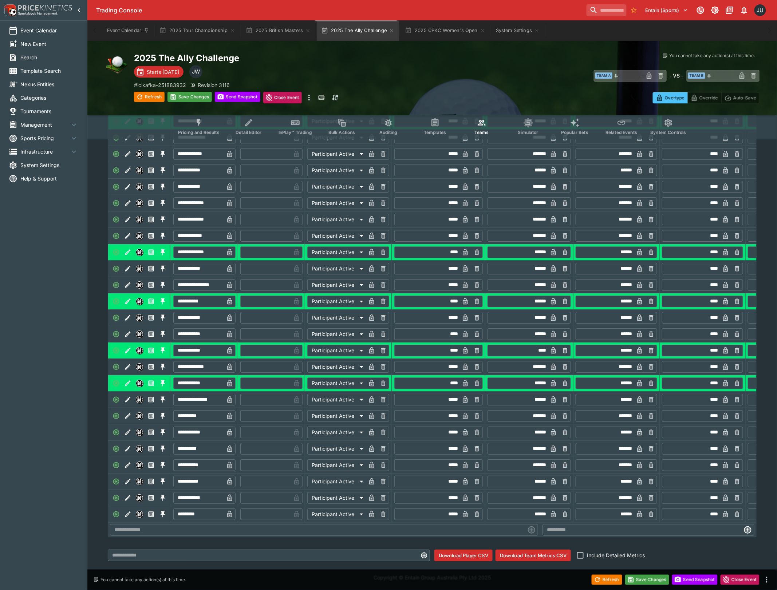
click at [189, 102] on div "Save Changes" at bounding box center [189, 98] width 44 height 12
click at [192, 98] on button "Save Changes" at bounding box center [189, 97] width 44 height 10
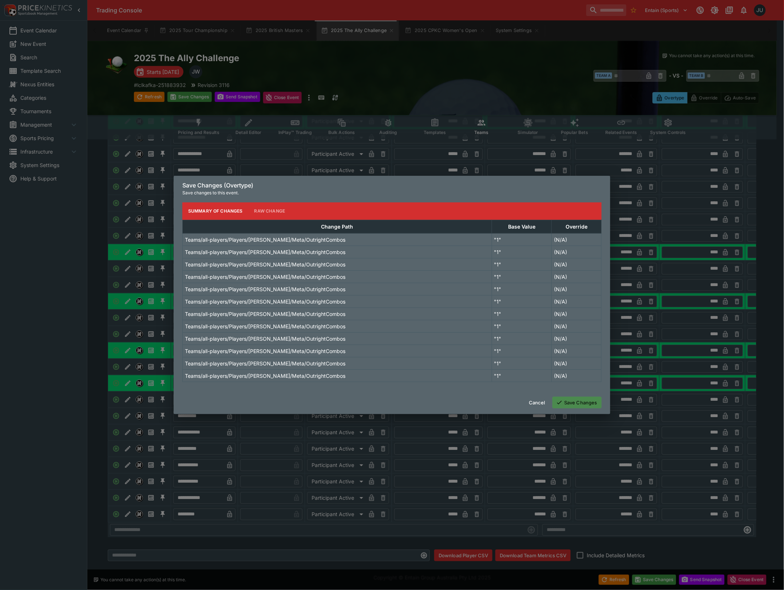
click at [585, 403] on button "Save Changes" at bounding box center [577, 403] width 49 height 12
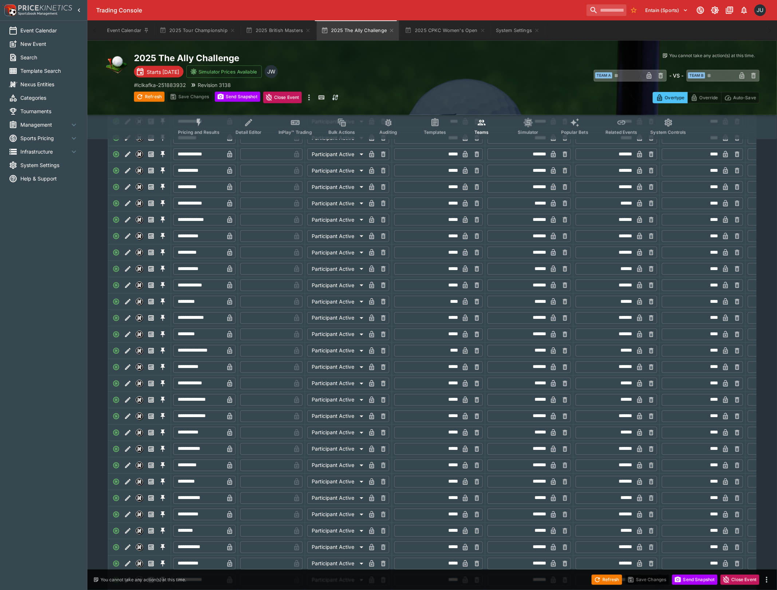
scroll to position [0, 0]
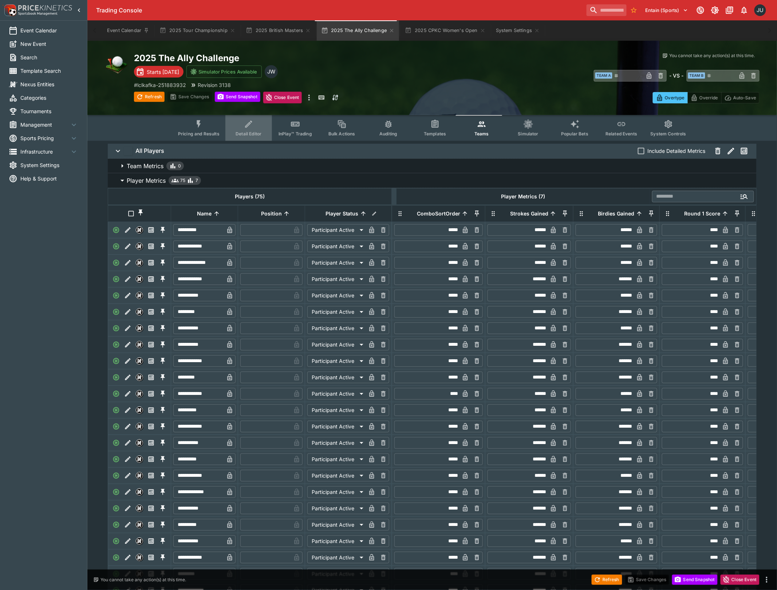
click at [253, 125] on icon "Event type filters" at bounding box center [248, 123] width 9 height 9
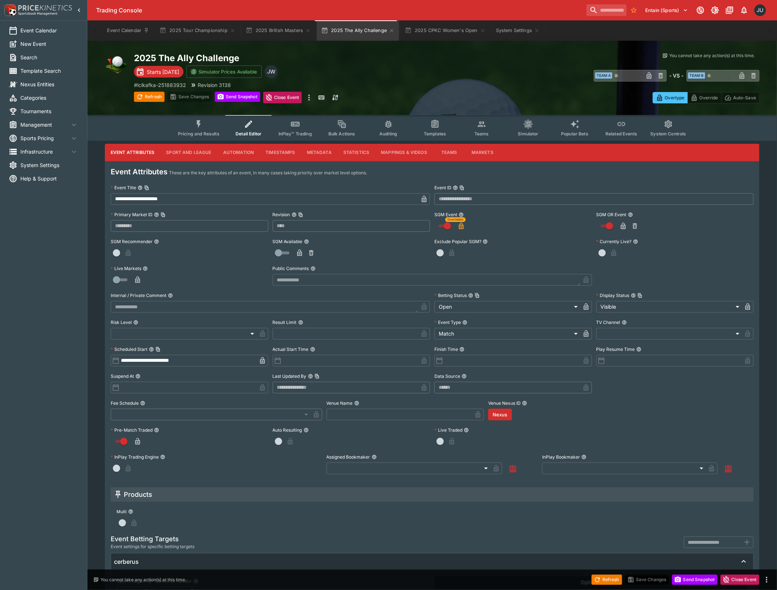
click at [528, 131] on span "Simulator" at bounding box center [528, 133] width 20 height 5
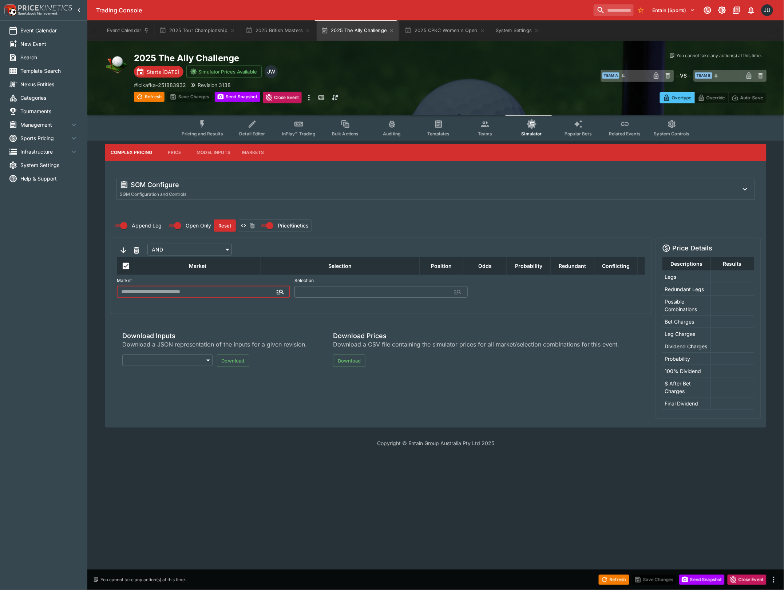
type input "**********"
click at [208, 154] on button "Model Inputs" at bounding box center [214, 152] width 46 height 17
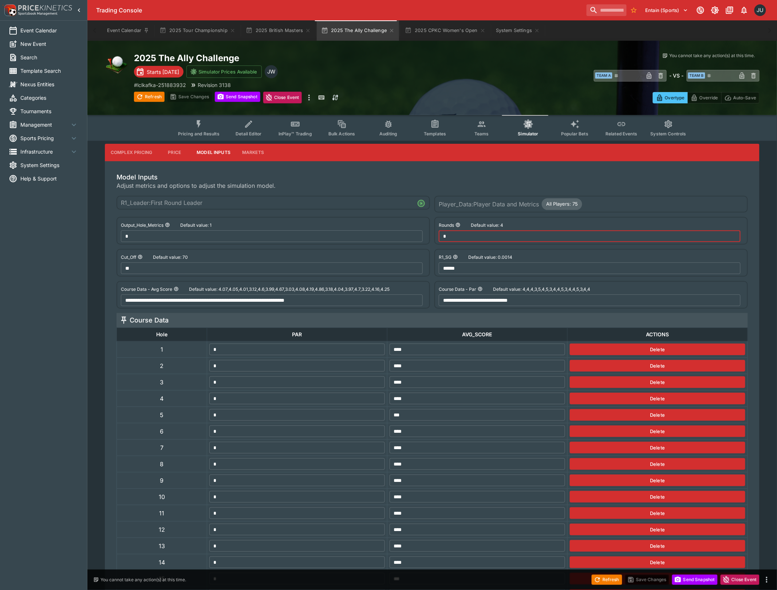
drag, startPoint x: 447, startPoint y: 233, endPoint x: 437, endPoint y: 235, distance: 10.4
click at [437, 235] on div "Rounds Default value: 4 * ​" at bounding box center [590, 231] width 313 height 28
type input "*"
click at [187, 95] on button "Save Changes" at bounding box center [189, 97] width 44 height 10
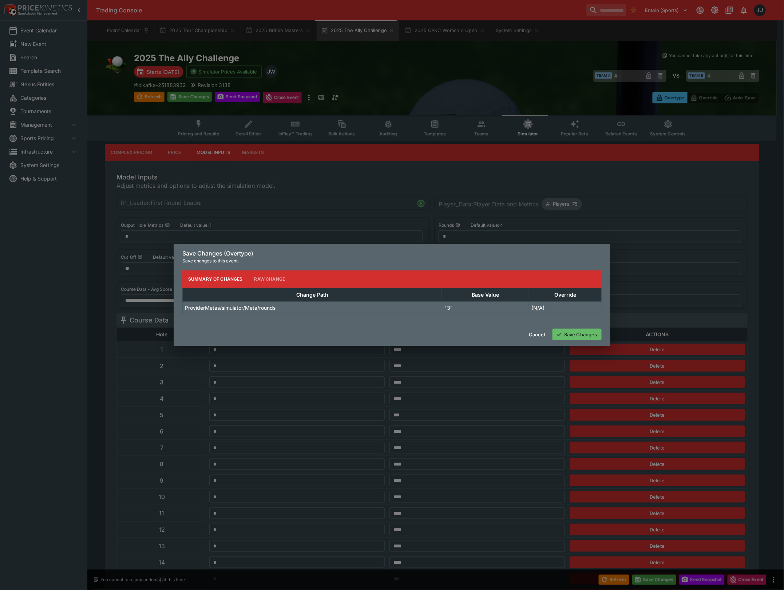
drag, startPoint x: 578, startPoint y: 328, endPoint x: 577, endPoint y: 336, distance: 8.1
click at [578, 329] on div "Cancel Save Changes" at bounding box center [392, 334] width 437 height 23
click at [577, 336] on button "Save Changes" at bounding box center [577, 335] width 49 height 12
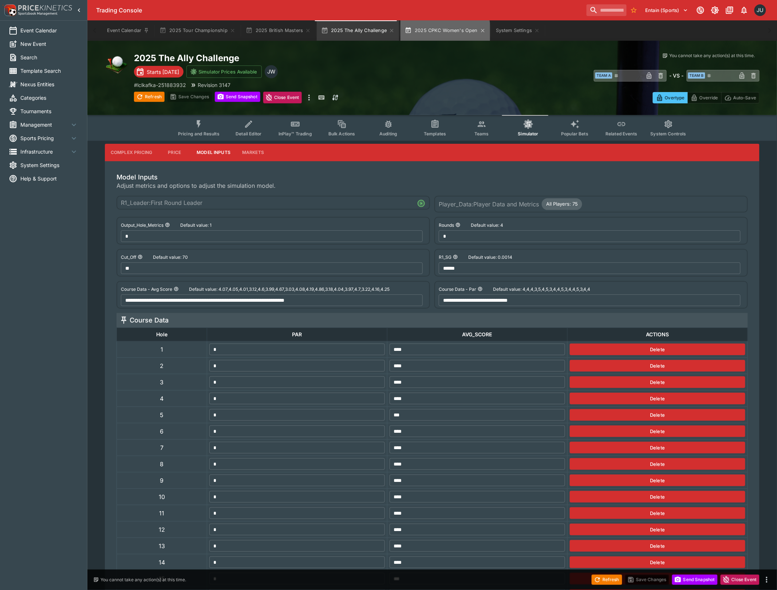
click at [430, 36] on button "2025 CPKC Women's Open" at bounding box center [445, 30] width 90 height 20
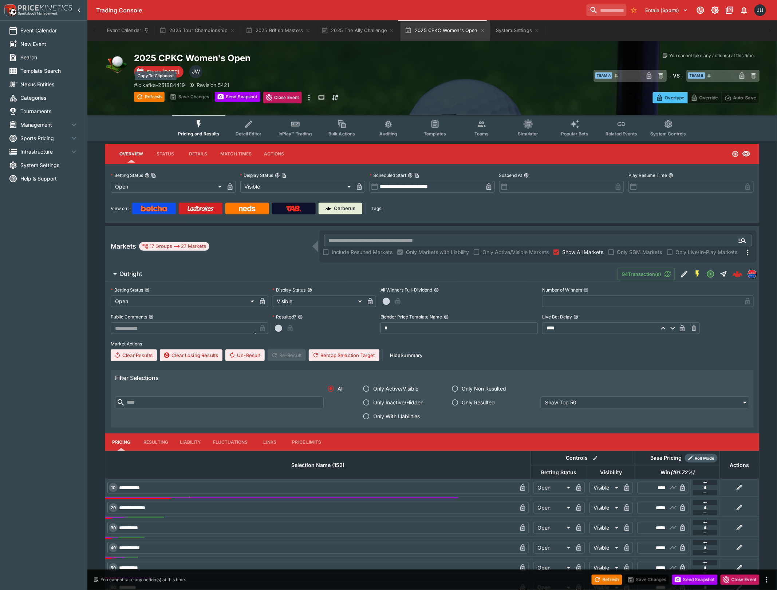
click at [168, 84] on p "# lclkafka-251884419" at bounding box center [159, 85] width 51 height 8
click at [509, 29] on button "System Settings" at bounding box center [518, 30] width 53 height 20
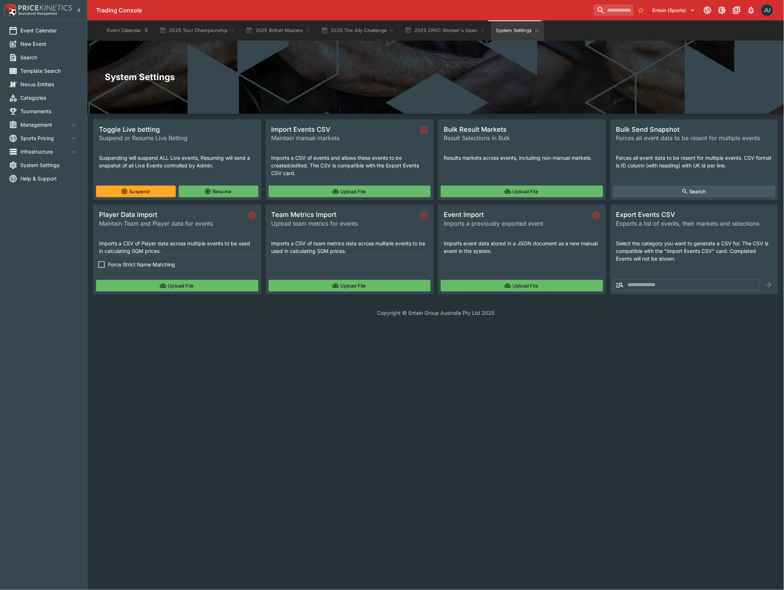
click at [115, 284] on button "Upload File" at bounding box center [177, 286] width 162 height 12
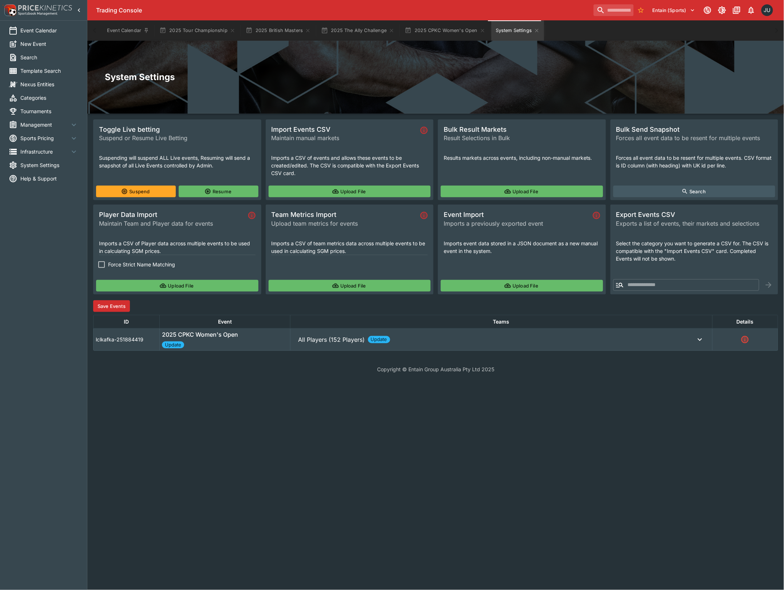
click at [113, 309] on button "Save Events" at bounding box center [111, 306] width 37 height 12
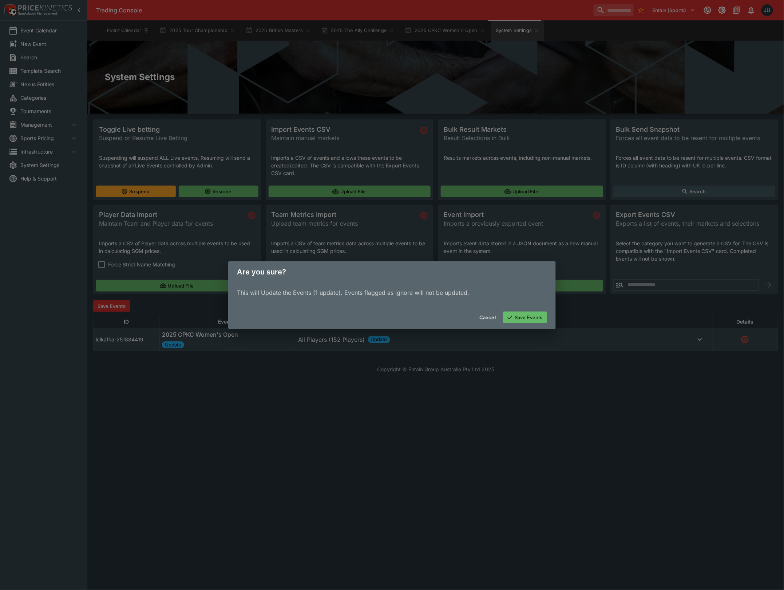
click at [541, 320] on button "Save Events" at bounding box center [525, 318] width 44 height 12
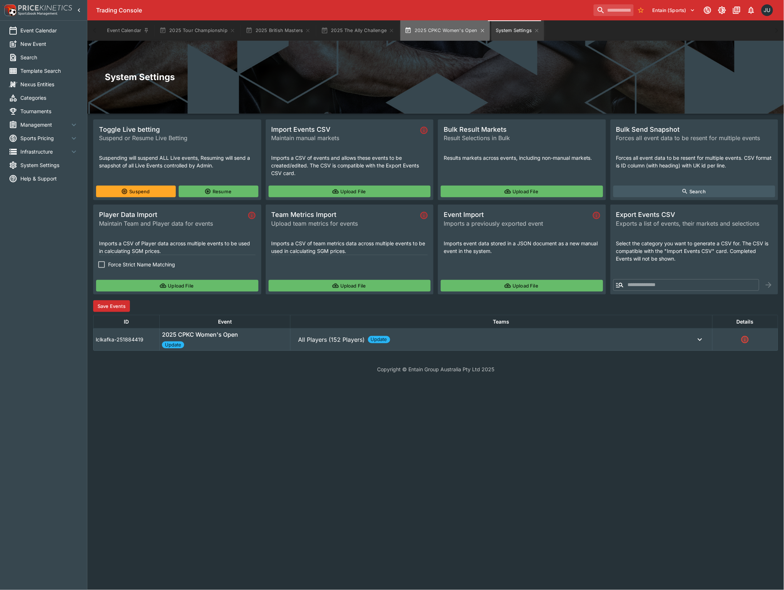
click at [436, 27] on button "2025 CPKC Women's Open" at bounding box center [445, 30] width 90 height 20
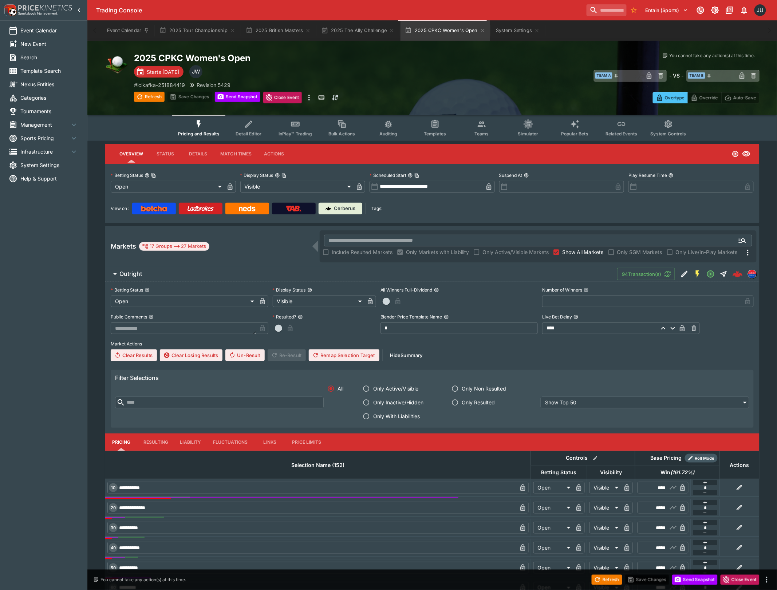
click at [261, 131] on span "Detail Editor" at bounding box center [249, 133] width 26 height 5
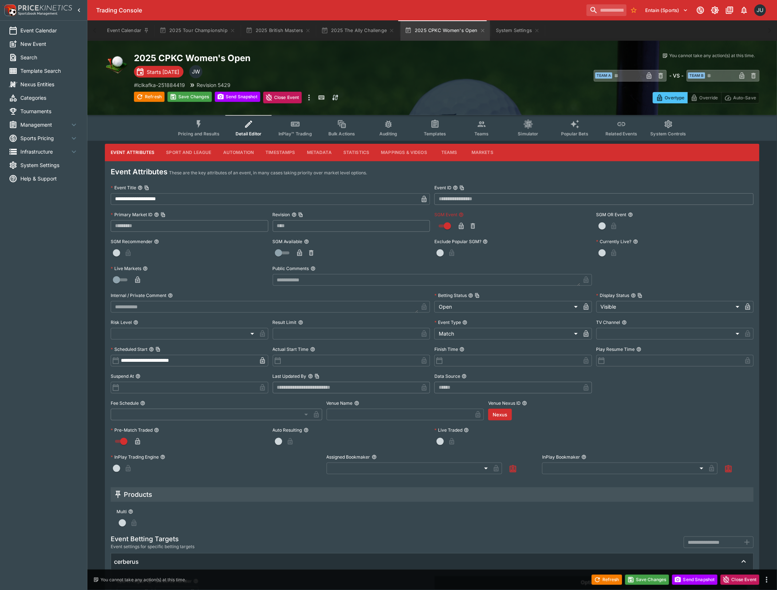
click at [457, 229] on button "button" at bounding box center [461, 226] width 12 height 12
click at [198, 98] on button "Save Changes" at bounding box center [189, 97] width 44 height 10
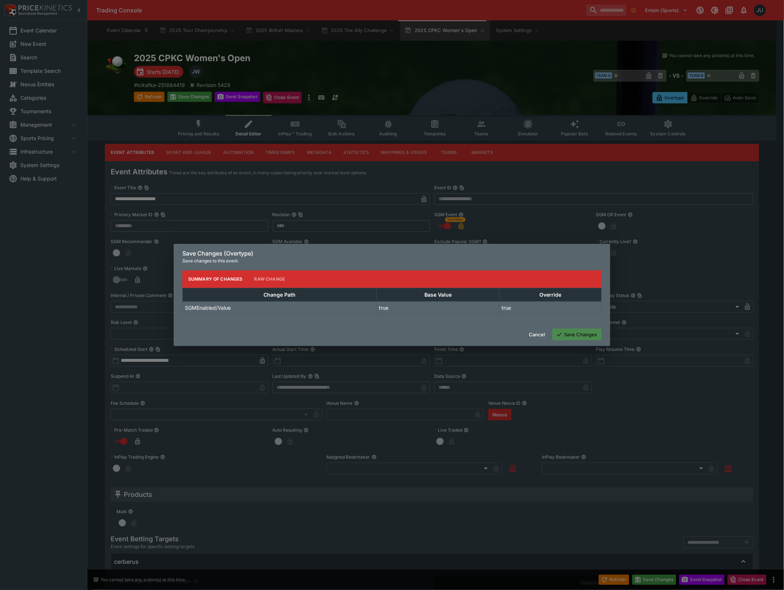
click at [564, 336] on button "Save Changes" at bounding box center [577, 335] width 49 height 12
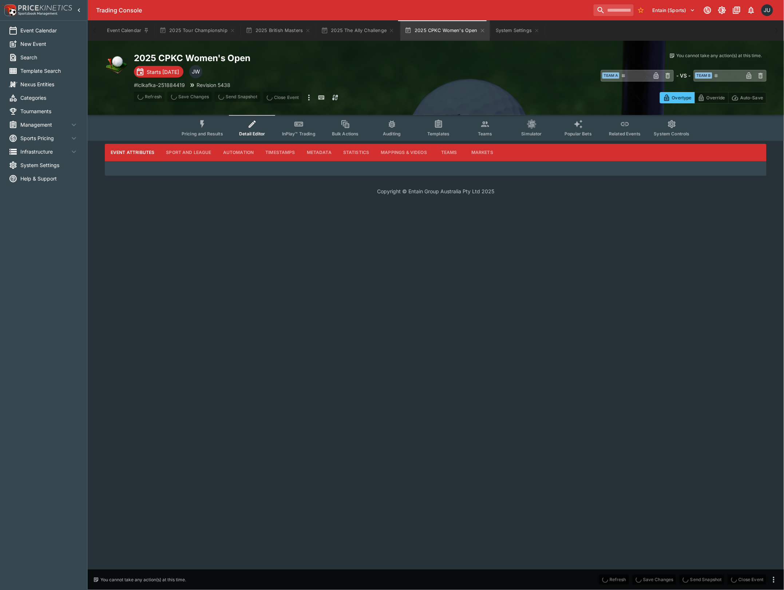
click at [212, 127] on button "Pricing and Results" at bounding box center [202, 128] width 53 height 26
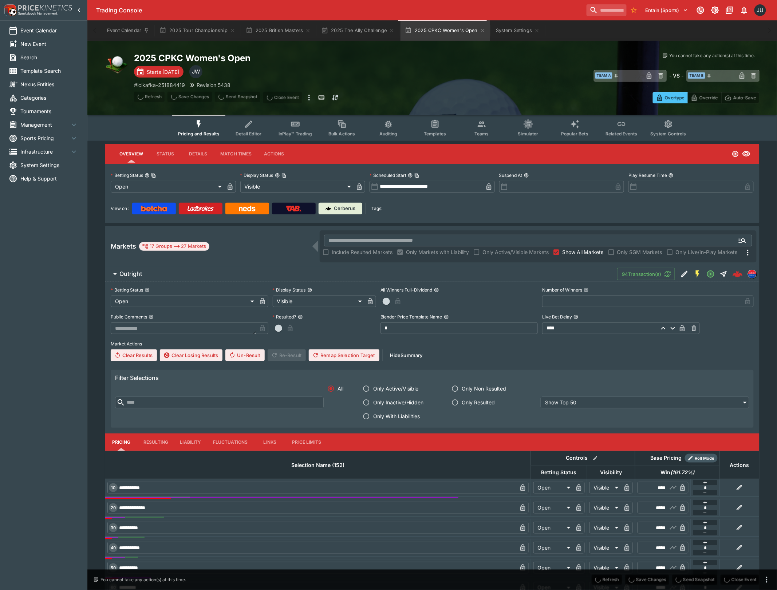
click at [481, 128] on icon "Event type filters" at bounding box center [481, 123] width 9 height 9
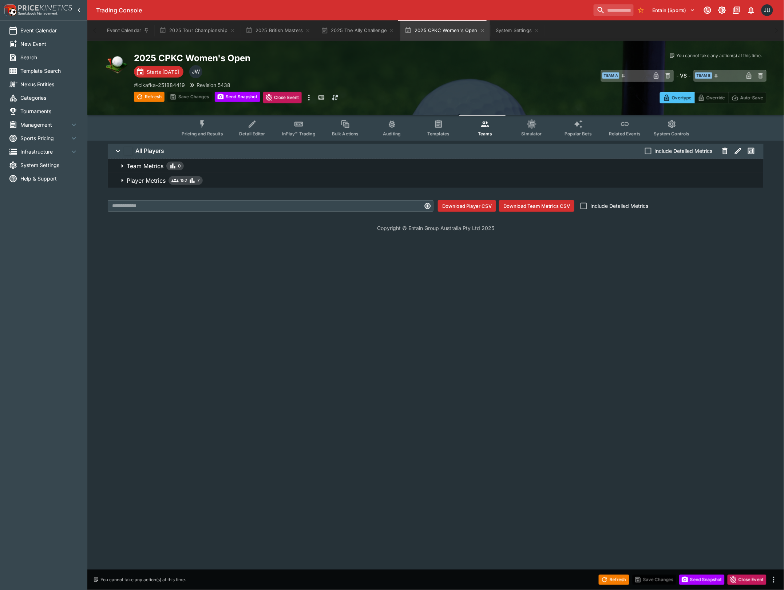
click at [204, 178] on span "Player Metrics 152 7" at bounding box center [442, 180] width 631 height 9
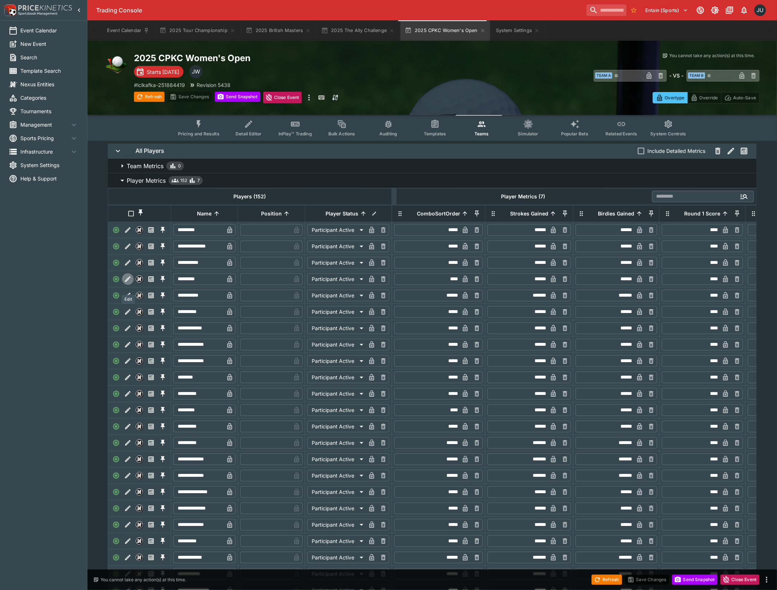
click at [127, 282] on icon "Edit" at bounding box center [127, 278] width 5 height 5
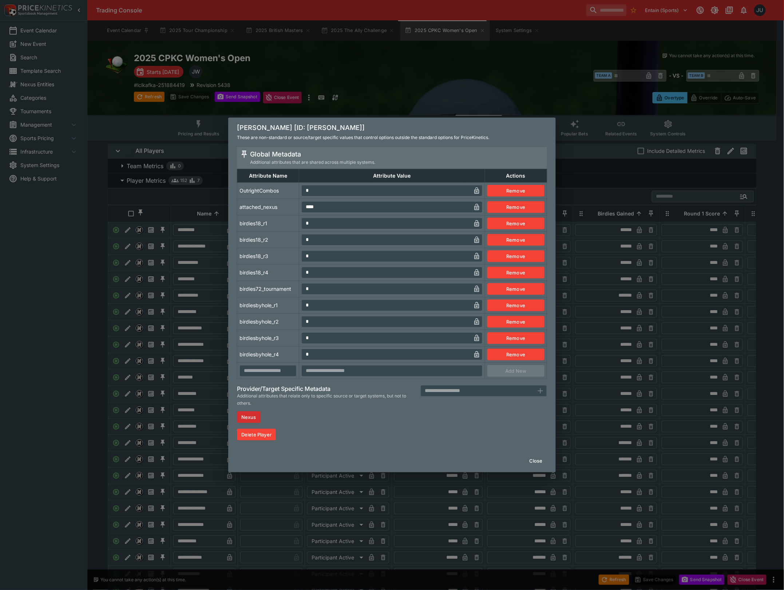
drag, startPoint x: 300, startPoint y: 194, endPoint x: 290, endPoint y: 200, distance: 12.1
click at [291, 199] on tbody "OutrightCombos * ​ Remove attached_nexus **** ​ Remove birdies18_r1 * ​ Remove …" at bounding box center [392, 280] width 310 height 197
type input "*"
click at [236, 240] on div "Global Metadata Additional attributes that are shared across multiple systems. …" at bounding box center [392, 298] width 328 height 302
click at [166, 277] on div "Akie Iwai [ID: akie-iwai] These are non-standard or source/target specific valu…" at bounding box center [392, 295] width 784 height 590
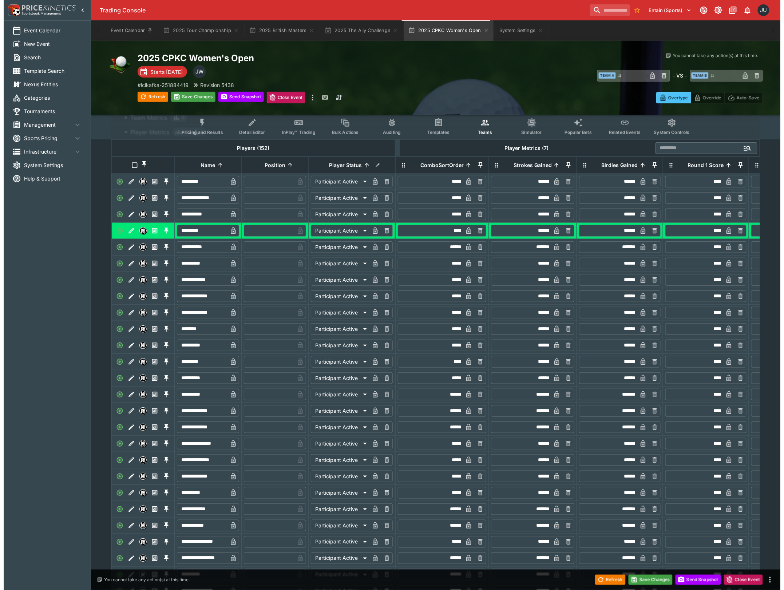
scroll to position [146, 0]
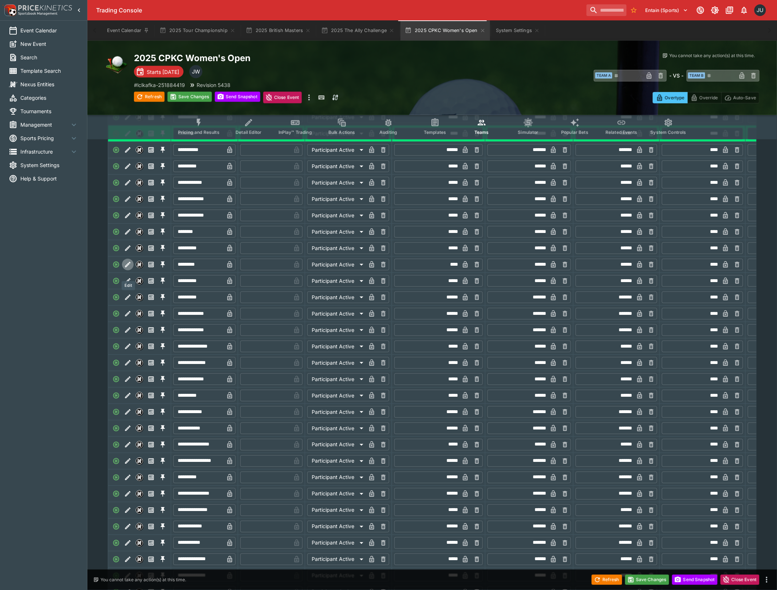
click at [129, 268] on icon "Edit" at bounding box center [127, 264] width 7 height 7
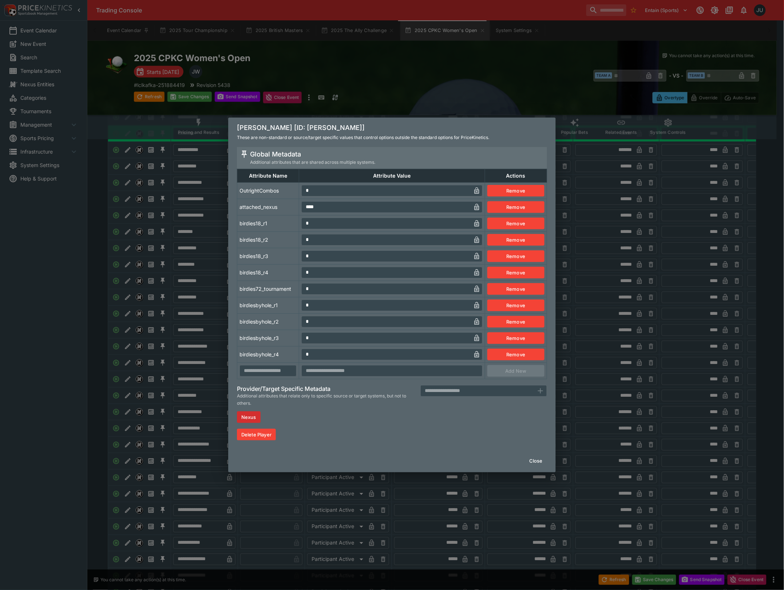
drag, startPoint x: 312, startPoint y: 194, endPoint x: 292, endPoint y: 195, distance: 20.8
click at [292, 194] on tr "OutrightCombos * ​ Remove" at bounding box center [392, 190] width 310 height 16
drag, startPoint x: 285, startPoint y: 205, endPoint x: 226, endPoint y: 242, distance: 69.7
click at [284, 207] on td "attached_nexus" at bounding box center [268, 207] width 62 height 16
click at [196, 256] on div "Angel Yin [ID: angel-yin] These are non-standard or source/target specific valu…" at bounding box center [392, 295] width 784 height 590
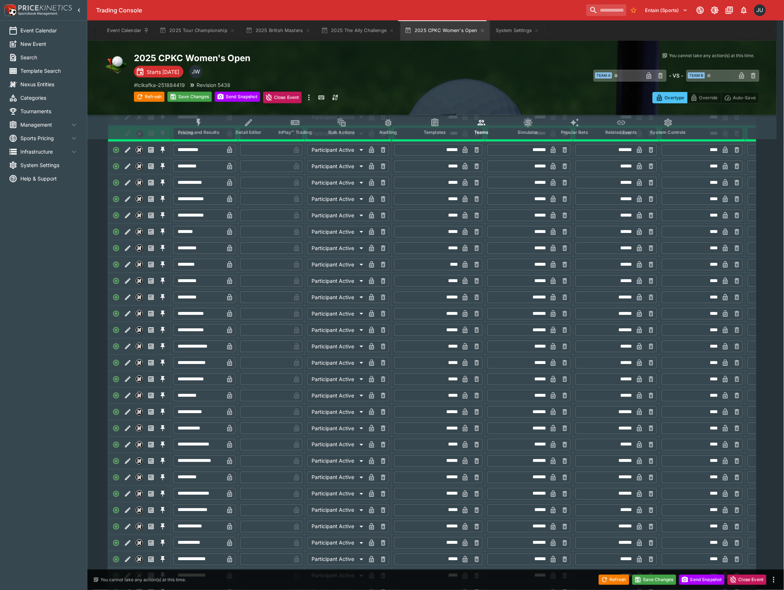
type input "*"
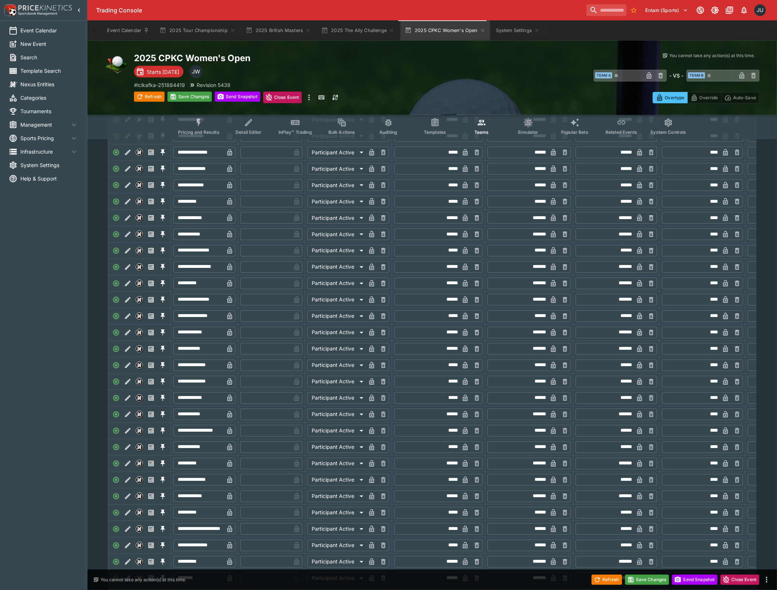
scroll to position [437, 0]
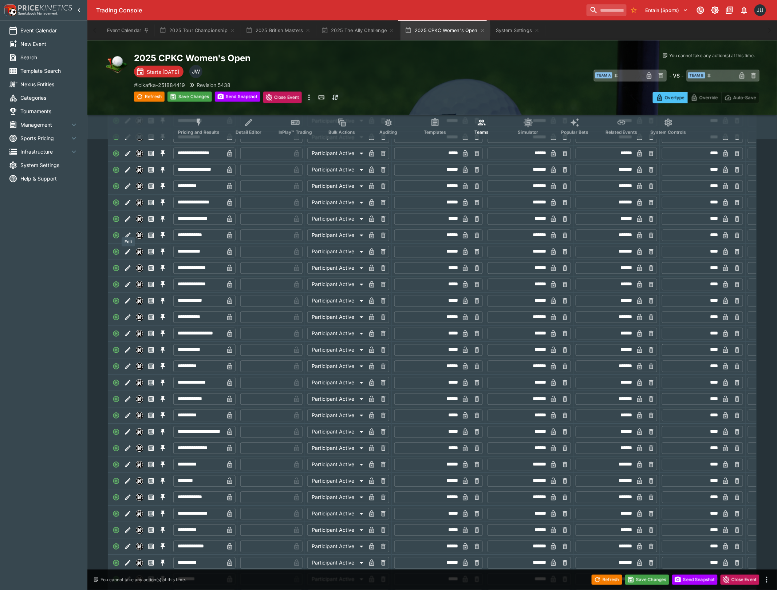
click at [131, 223] on icon "Edit" at bounding box center [127, 219] width 7 height 7
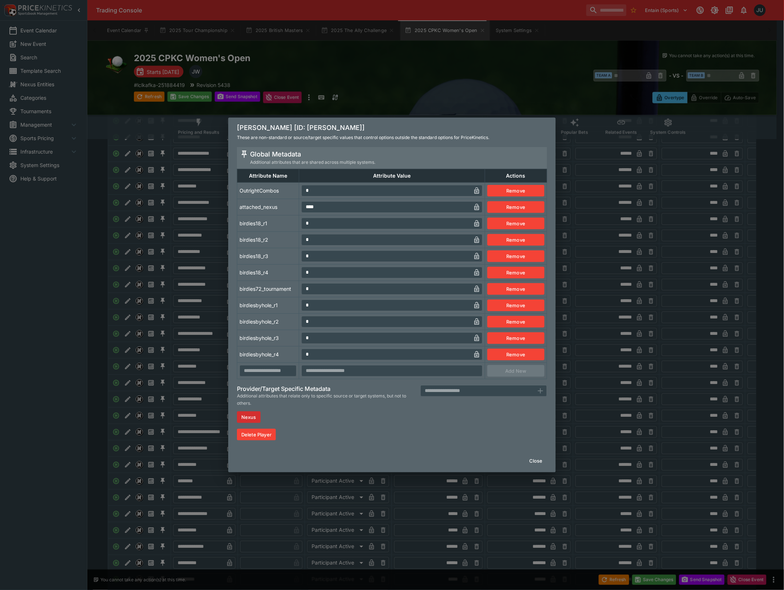
drag, startPoint x: 304, startPoint y: 188, endPoint x: 295, endPoint y: 191, distance: 9.2
click at [295, 191] on tr "OutrightCombos * ​ Remove" at bounding box center [392, 190] width 310 height 16
click at [285, 203] on td "attached_nexus" at bounding box center [268, 207] width 62 height 16
click at [184, 235] on div "Brooke Henderson [ID: brooke-henderson] These are non-standard or source/target…" at bounding box center [392, 295] width 784 height 590
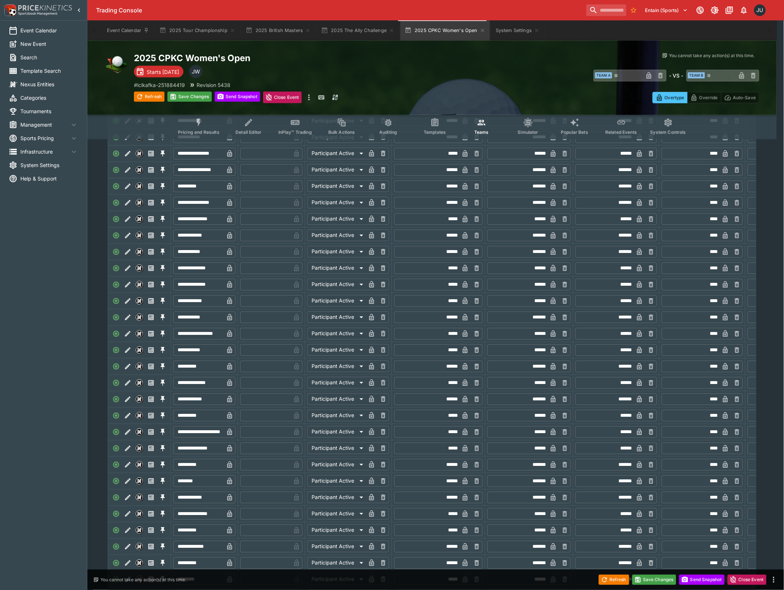
type input "*"
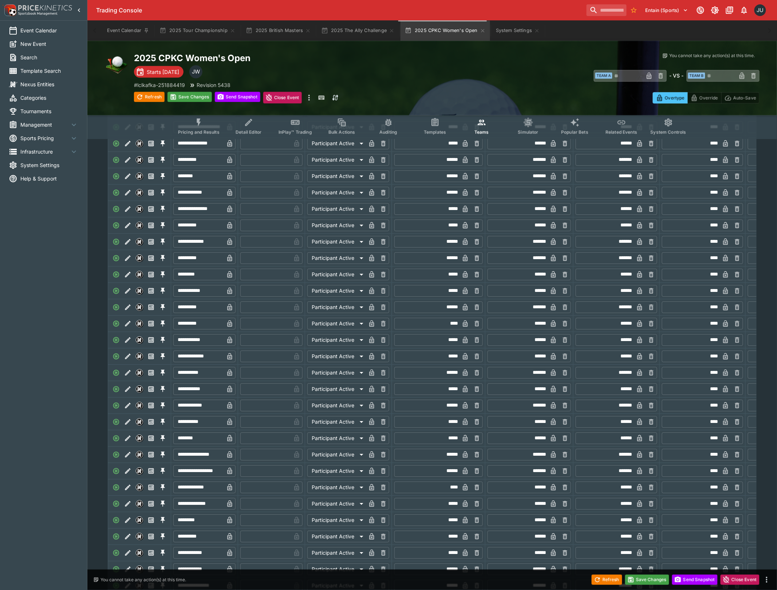
scroll to position [777, 0]
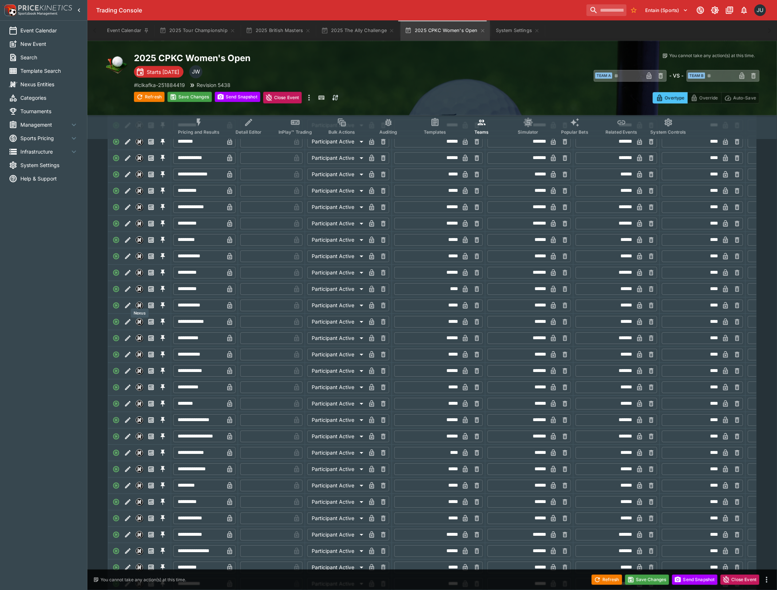
click at [130, 293] on icon "Edit" at bounding box center [127, 288] width 7 height 7
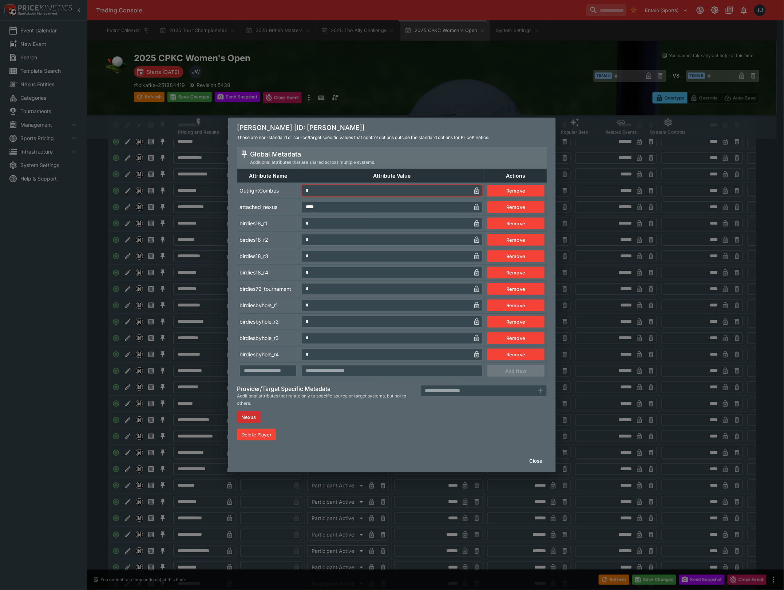
drag, startPoint x: 323, startPoint y: 191, endPoint x: 243, endPoint y: 208, distance: 81.1
click at [276, 196] on tr "OutrightCombos * ​ Remove" at bounding box center [392, 190] width 310 height 16
drag, startPoint x: 247, startPoint y: 228, endPoint x: 165, endPoint y: 250, distance: 84.9
click at [245, 228] on td "birdies18_r1" at bounding box center [268, 223] width 62 height 16
click at [165, 250] on div "Haeran Ryu [ID: haeran-ryu] These are non-standard or source/target specific va…" at bounding box center [392, 295] width 784 height 590
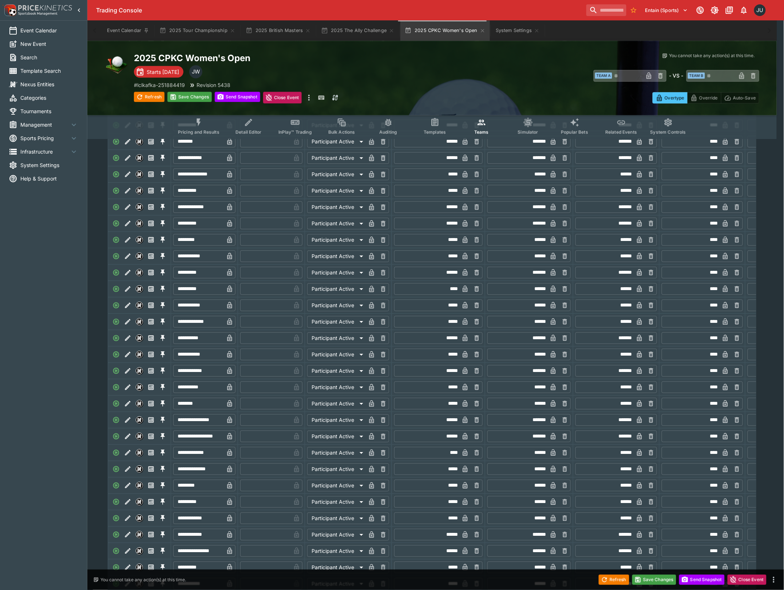
type input "*"
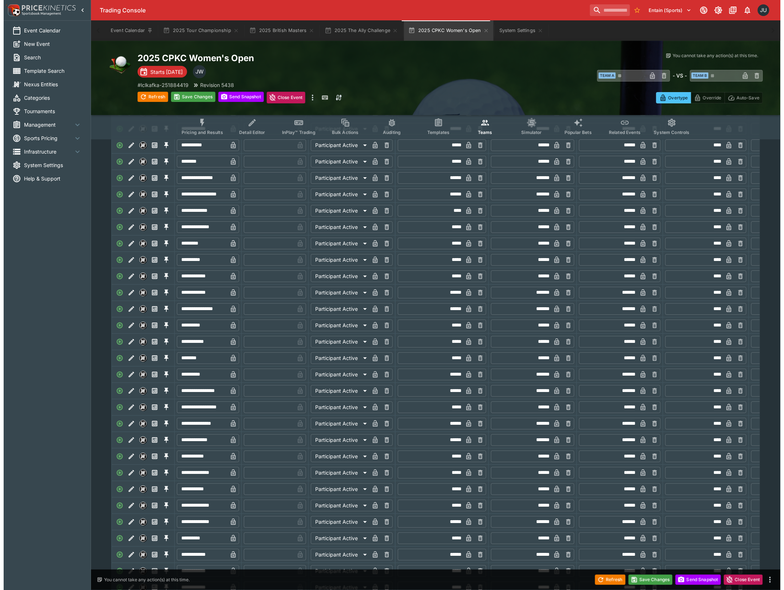
scroll to position [1019, 0]
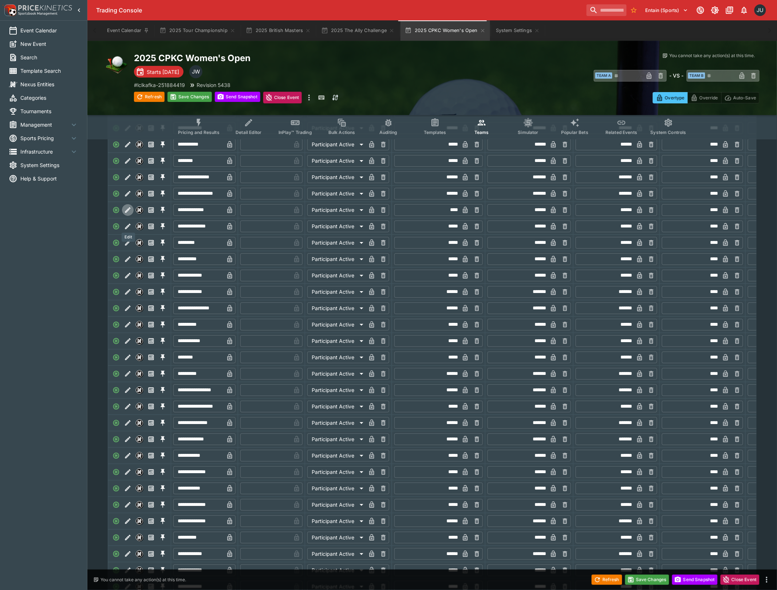
click at [130, 214] on icon "Edit" at bounding box center [127, 209] width 7 height 7
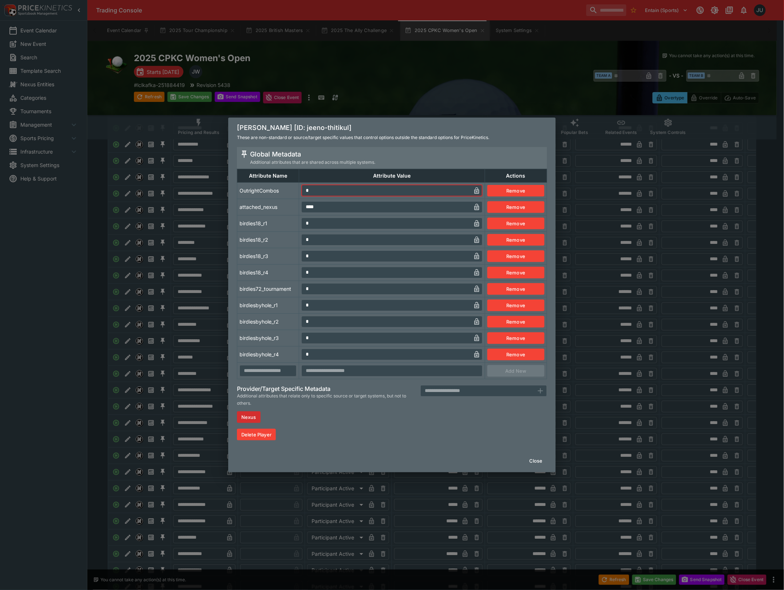
drag, startPoint x: 309, startPoint y: 190, endPoint x: 291, endPoint y: 194, distance: 18.2
click at [292, 193] on tr "OutrightCombos * ​ Remove" at bounding box center [392, 190] width 310 height 16
drag, startPoint x: 286, startPoint y: 196, endPoint x: 235, endPoint y: 224, distance: 58.3
click at [286, 198] on tbody "OutrightCombos * ​ Remove attached_nexus **** ​ Remove birdies18_r1 * ​ Remove …" at bounding box center [392, 280] width 310 height 197
click at [213, 231] on div "Jeeno Thitikul [ID: jeeno-thitikul] These are non-standard or source/target spe…" at bounding box center [392, 295] width 784 height 590
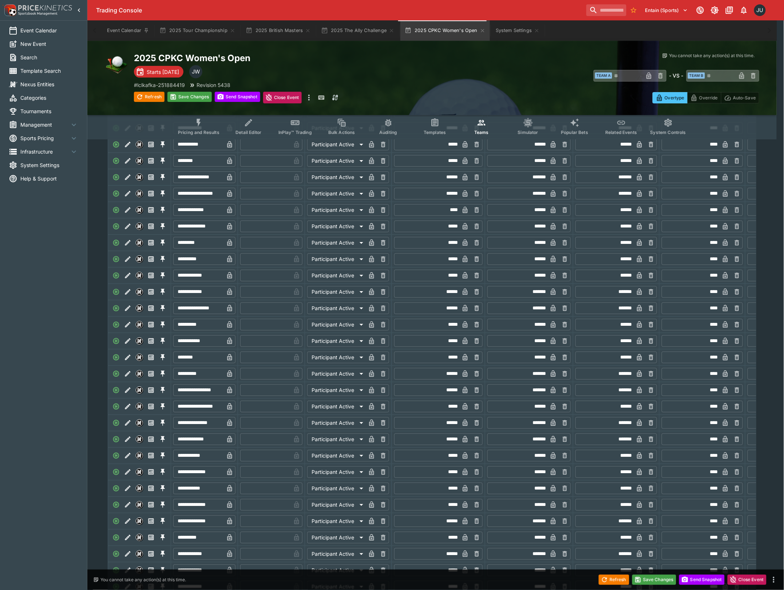
type input "*"
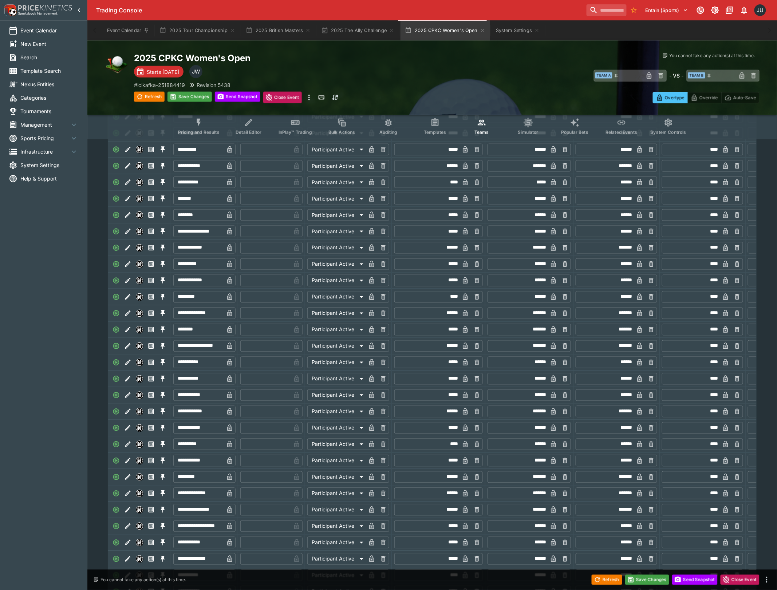
scroll to position [1505, 0]
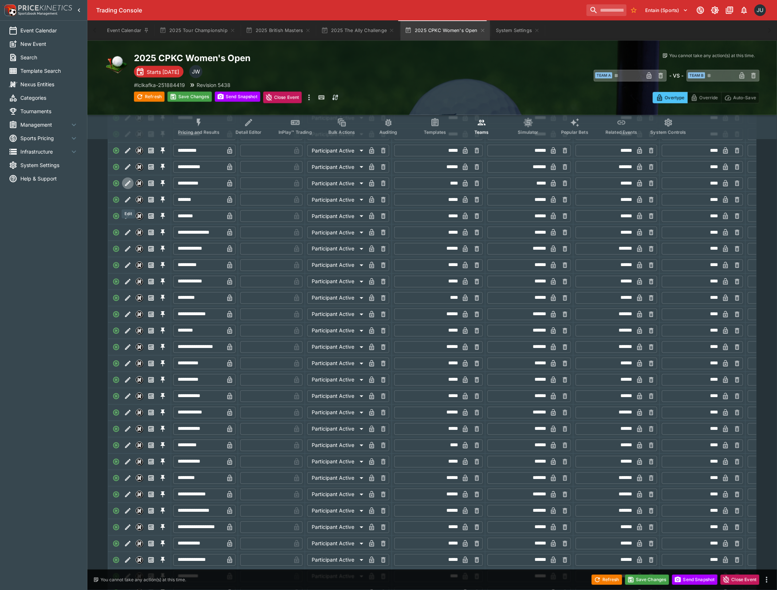
click at [130, 186] on icon "Edit" at bounding box center [127, 183] width 5 height 5
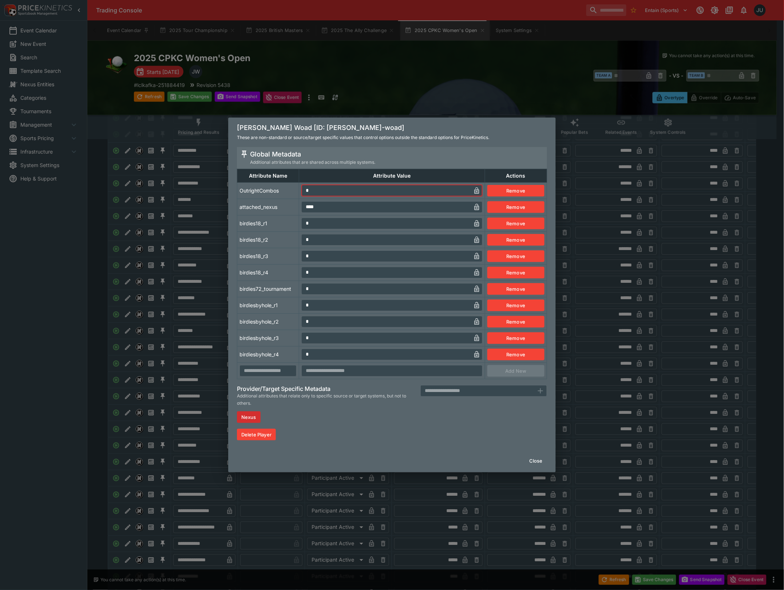
drag, startPoint x: 309, startPoint y: 191, endPoint x: 299, endPoint y: 192, distance: 10.6
click at [299, 192] on tr "OutrightCombos * ​ Remove" at bounding box center [392, 190] width 310 height 16
click at [280, 206] on td "attached_nexus" at bounding box center [268, 207] width 62 height 16
drag, startPoint x: 200, startPoint y: 240, endPoint x: 209, endPoint y: 262, distance: 24.8
click at [200, 240] on div "Lottie Woad [ID: lottie-woad] These are non-standard or source/target specific …" at bounding box center [392, 295] width 784 height 590
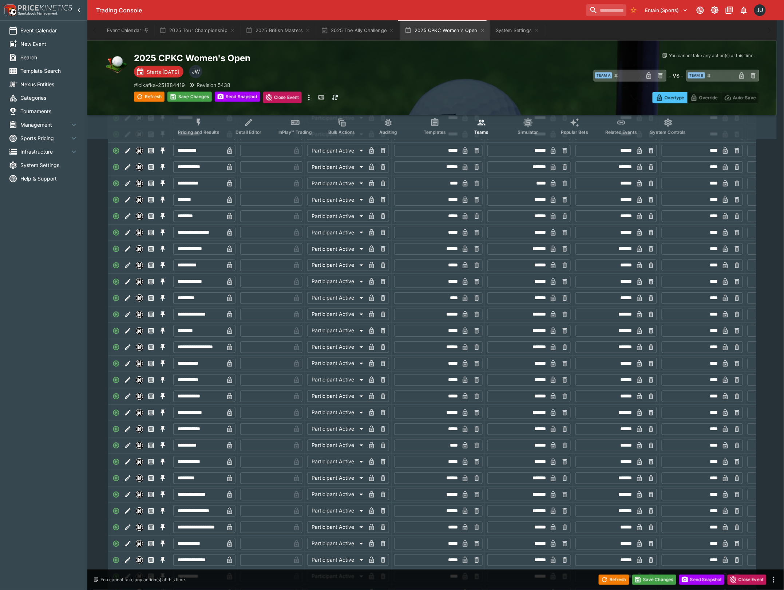
type input "*"
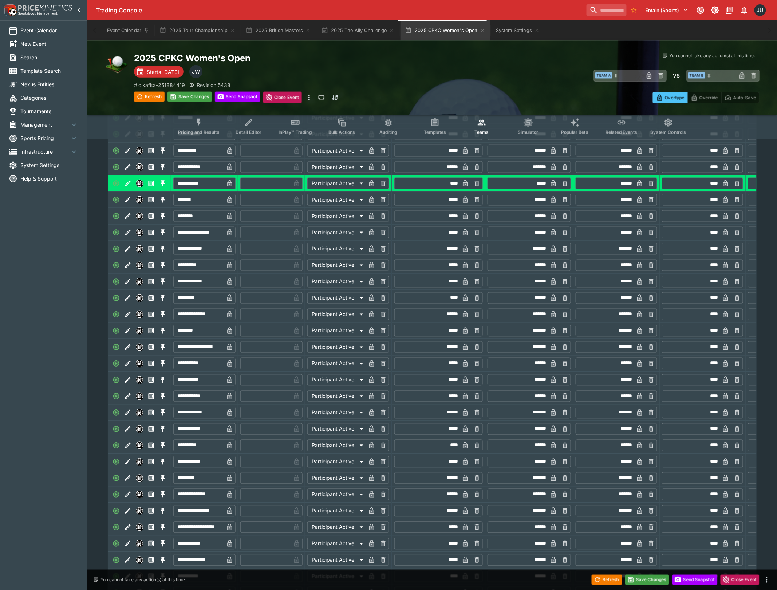
click at [130, 220] on icon "Edit" at bounding box center [127, 216] width 7 height 7
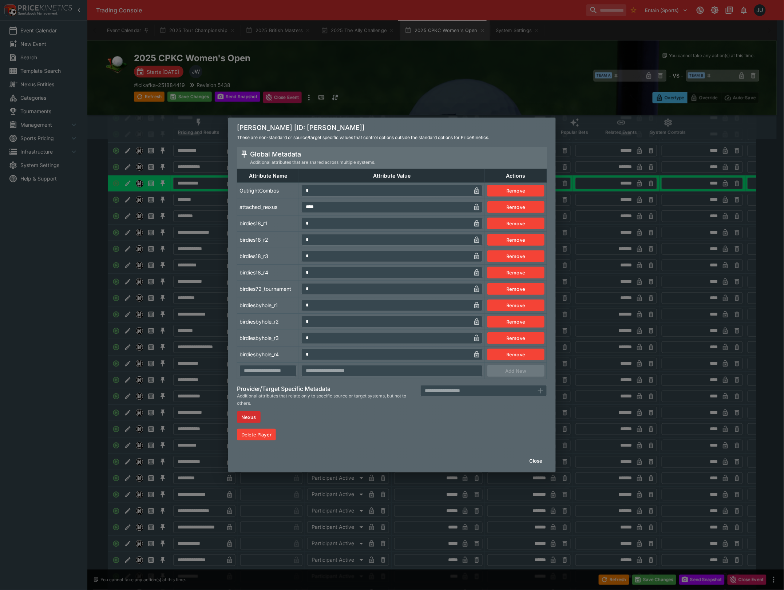
drag, startPoint x: 312, startPoint y: 194, endPoint x: 296, endPoint y: 194, distance: 15.7
click at [296, 194] on tr "OutrightCombos * ​ Remove" at bounding box center [392, 190] width 310 height 16
type input "*"
drag, startPoint x: 286, startPoint y: 205, endPoint x: 223, endPoint y: 246, distance: 75.0
click at [285, 206] on td "attached_nexus" at bounding box center [268, 207] width 62 height 16
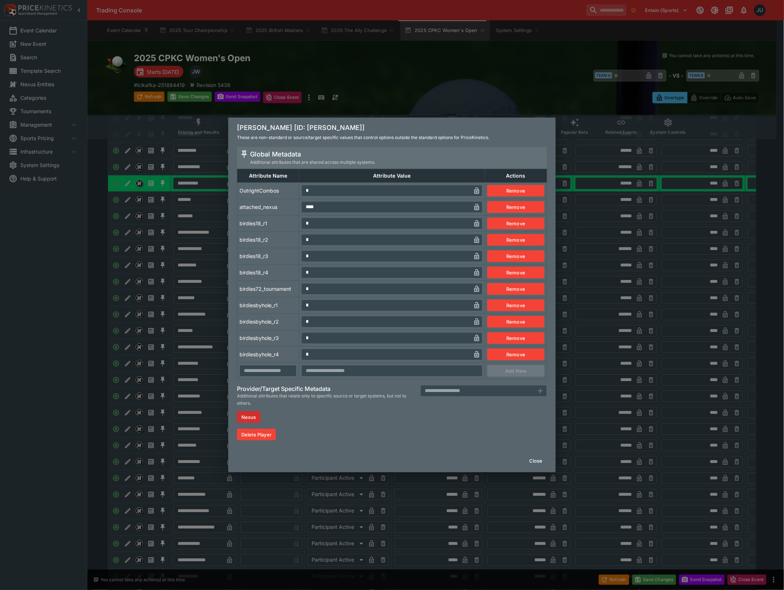
click at [204, 252] on div "Lydia Ko [ID: lydia-ko] These are non-standard or source/target specific values…" at bounding box center [392, 295] width 784 height 590
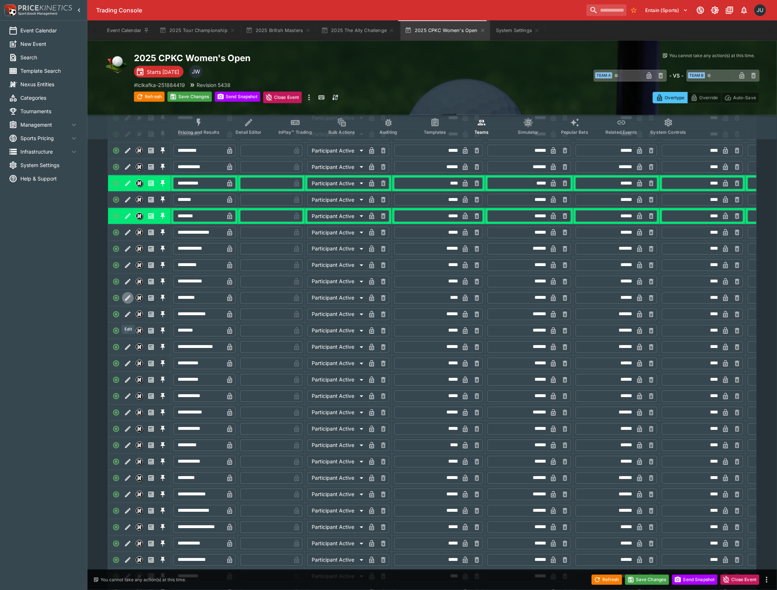
click at [129, 302] on icon "Edit" at bounding box center [127, 298] width 7 height 7
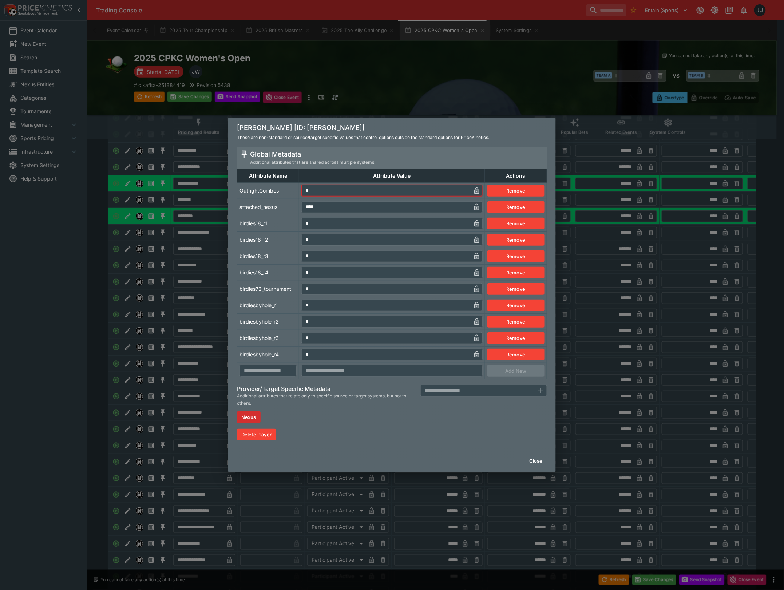
drag, startPoint x: 306, startPoint y: 191, endPoint x: 291, endPoint y: 196, distance: 16.5
click at [292, 194] on tr "OutrightCombos * ​ Remove" at bounding box center [392, 190] width 310 height 16
click at [283, 209] on td "attached_nexus" at bounding box center [268, 207] width 62 height 16
click at [200, 269] on div "Mao Saigo [ID: mao-saigo] These are non-standard or source/target specific valu…" at bounding box center [392, 295] width 784 height 590
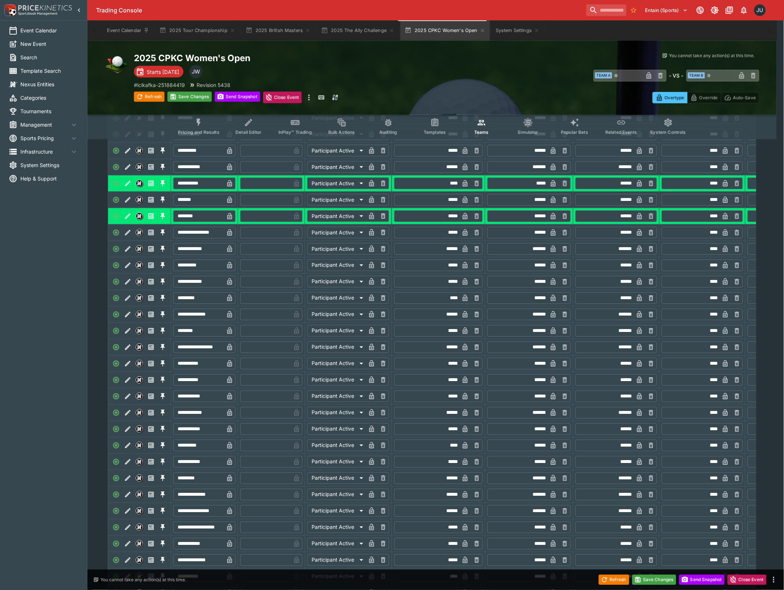
type input "*"
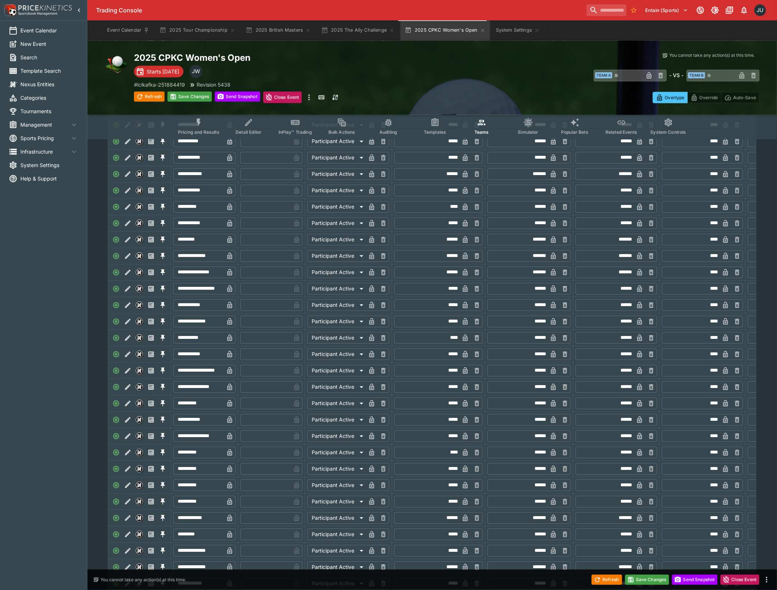
scroll to position [1748, 0]
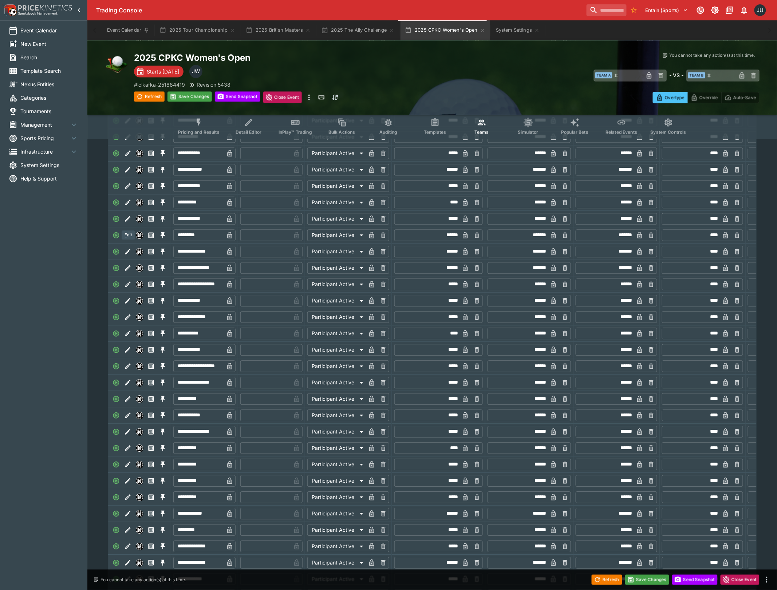
click at [130, 206] on icon "Edit" at bounding box center [127, 202] width 7 height 7
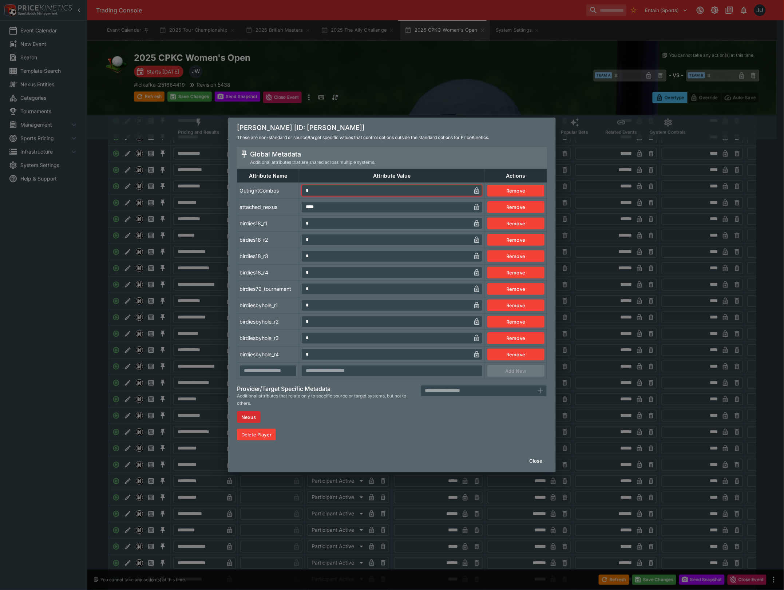
drag, startPoint x: 322, startPoint y: 184, endPoint x: 299, endPoint y: 189, distance: 23.5
click at [299, 189] on td "* ​" at bounding box center [392, 190] width 186 height 16
click at [270, 218] on tbody "OutrightCombos * ​ Remove attached_nexus **** ​ Remove birdies18_r1 * ​ Remove …" at bounding box center [392, 280] width 310 height 197
click at [204, 254] on div "Minjee Lee [ID: minjee-lee] These are non-standard or source/target specific va…" at bounding box center [392, 295] width 784 height 590
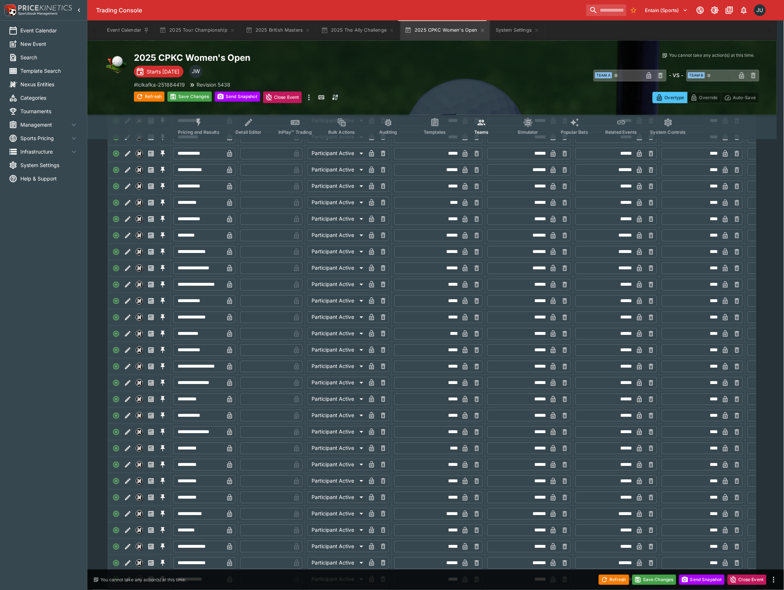
type input "*"
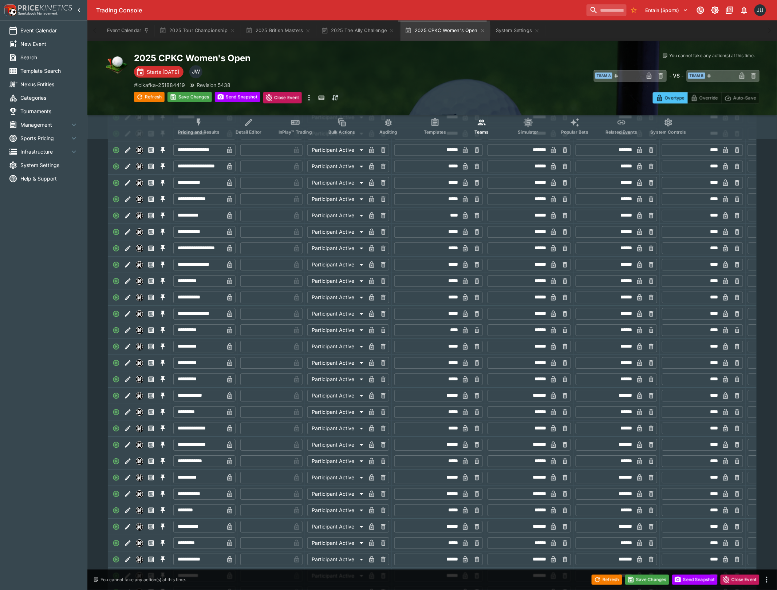
scroll to position [1893, 0]
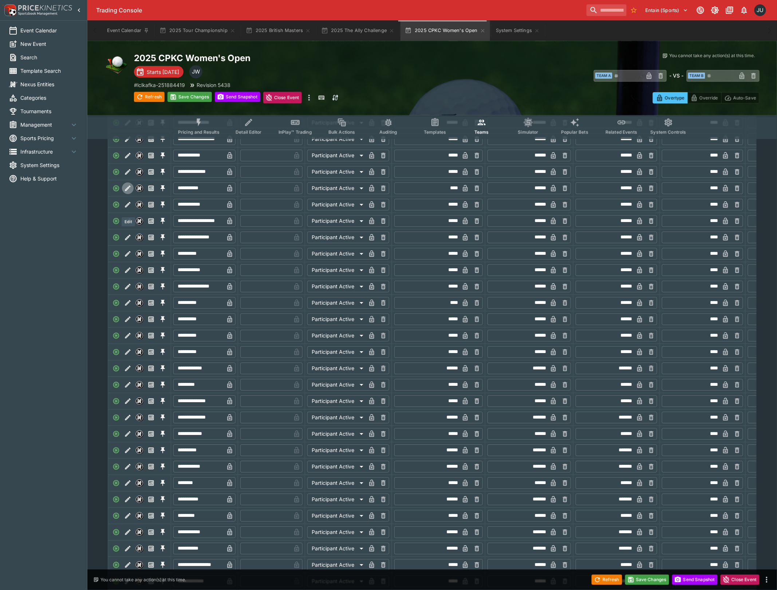
click at [127, 191] on icon "Edit" at bounding box center [127, 187] width 5 height 5
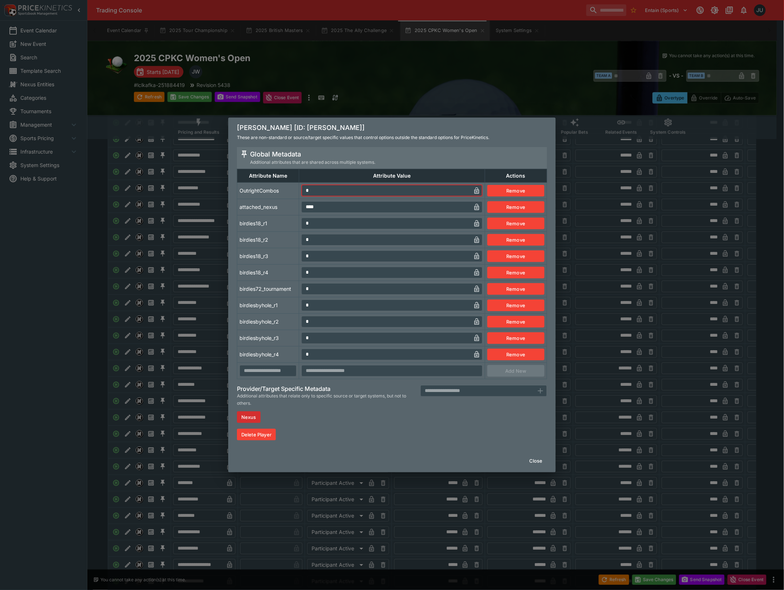
drag, startPoint x: 318, startPoint y: 192, endPoint x: 302, endPoint y: 195, distance: 16.3
click at [303, 194] on input "*" at bounding box center [386, 191] width 170 height 12
click at [281, 215] on tbody "OutrightCombos * ​ Remove attached_nexus **** ​ Remove birdies18_r1 * ​ Remove …" at bounding box center [392, 280] width 310 height 197
click at [203, 249] on div "Nelly Korda [ID: nelly-korda] These are non-standard or source/target specific …" at bounding box center [392, 295] width 784 height 590
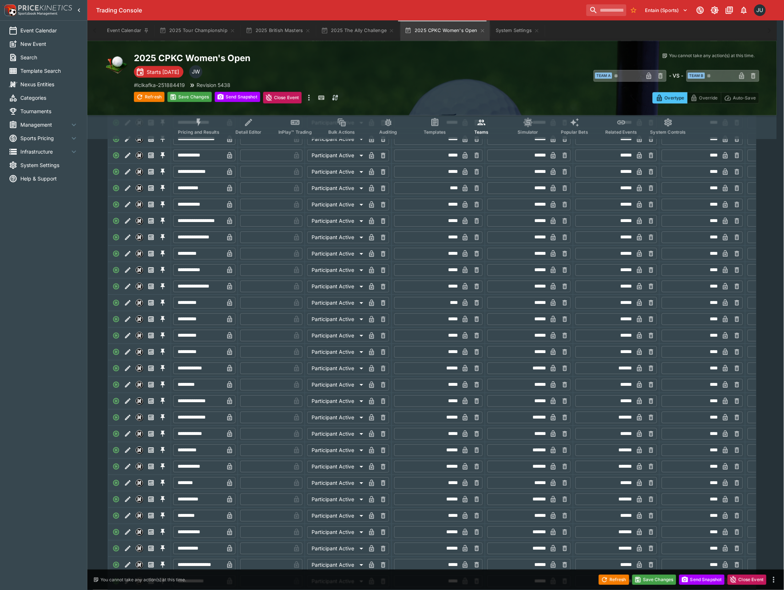
type input "*"
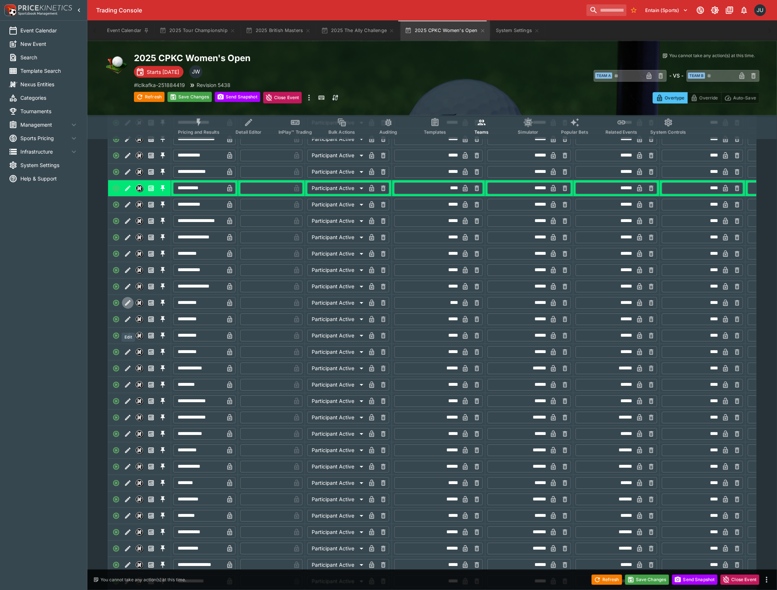
click at [128, 309] on button "Edit" at bounding box center [128, 303] width 12 height 12
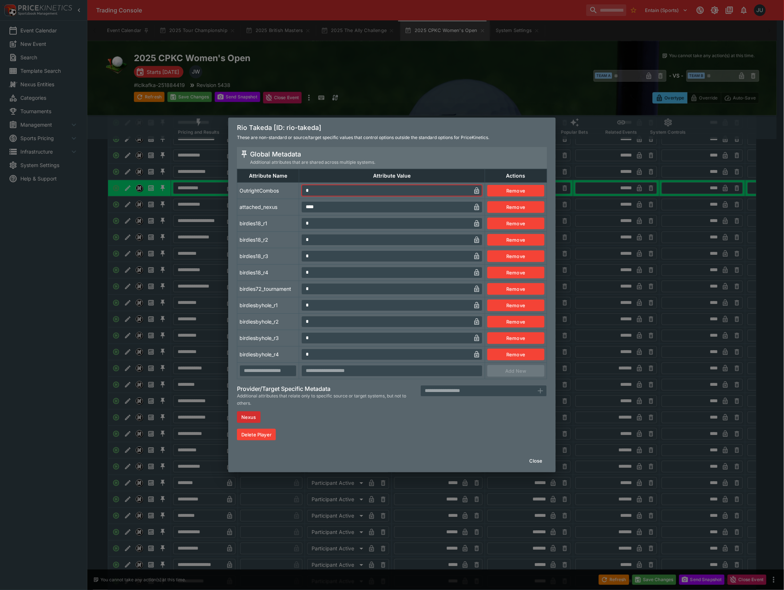
drag, startPoint x: 299, startPoint y: 194, endPoint x: 285, endPoint y: 194, distance: 13.8
click at [285, 194] on tr "OutrightCombos * ​ Remove" at bounding box center [392, 190] width 310 height 16
click at [319, 190] on input "*" at bounding box center [386, 191] width 170 height 12
click at [275, 214] on tbody "OutrightCombos * ​ Remove attached_nexus **** ​ Remove birdies18_r1 * ​ Remove …" at bounding box center [392, 280] width 310 height 197
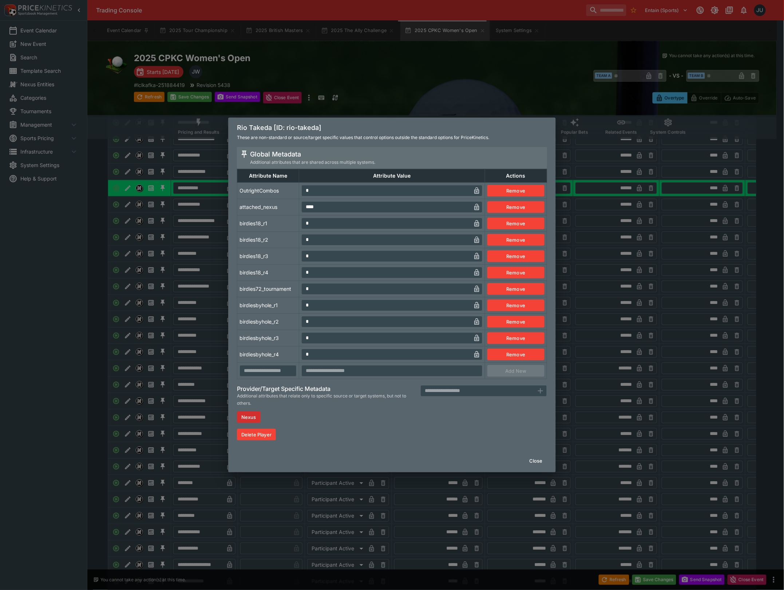
drag, startPoint x: 220, startPoint y: 249, endPoint x: 213, endPoint y: 253, distance: 8.0
click at [219, 249] on div "Rio Takeda [ID: rio-takeda] These are non-standard or source/target specific va…" at bounding box center [392, 295] width 784 height 590
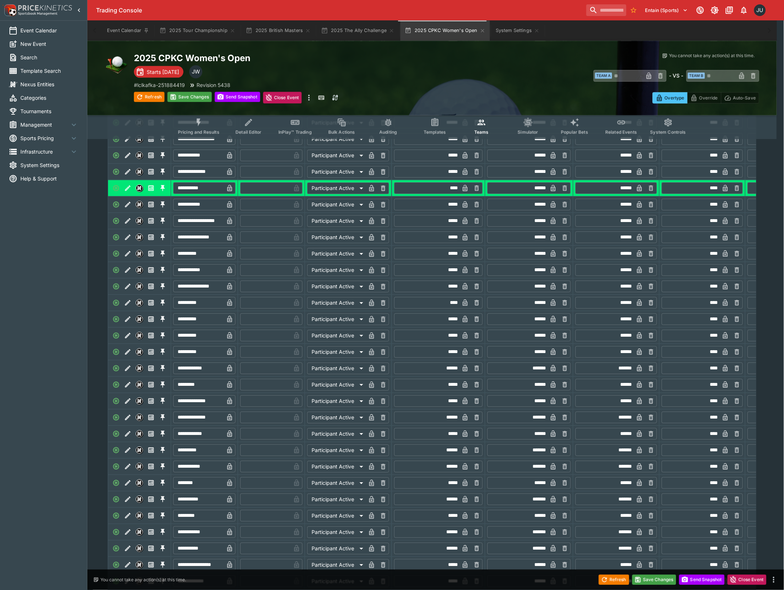
type input "*"
drag, startPoint x: 213, startPoint y: 253, endPoint x: 213, endPoint y: 258, distance: 5.8
click at [213, 253] on div "Rio Takeda [ID: rio-takeda] These are non-standard or source/target specific va…" at bounding box center [392, 295] width 784 height 590
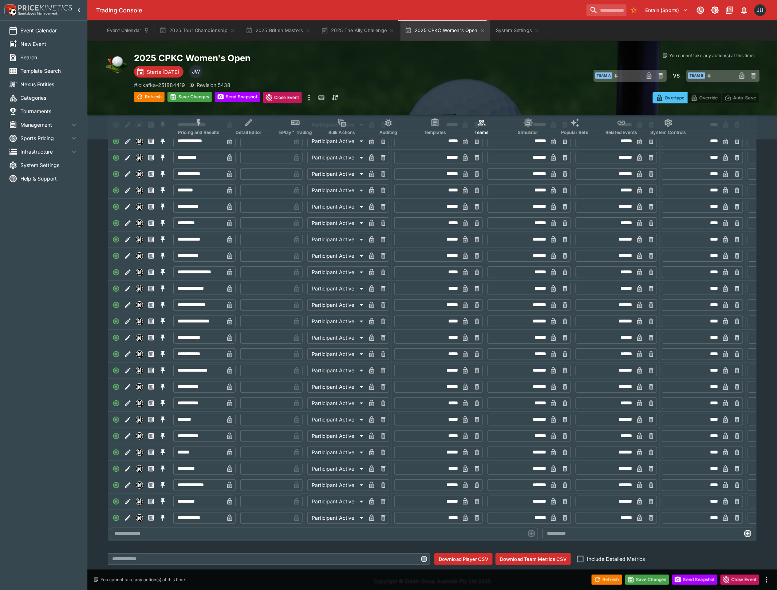
scroll to position [2125, 0]
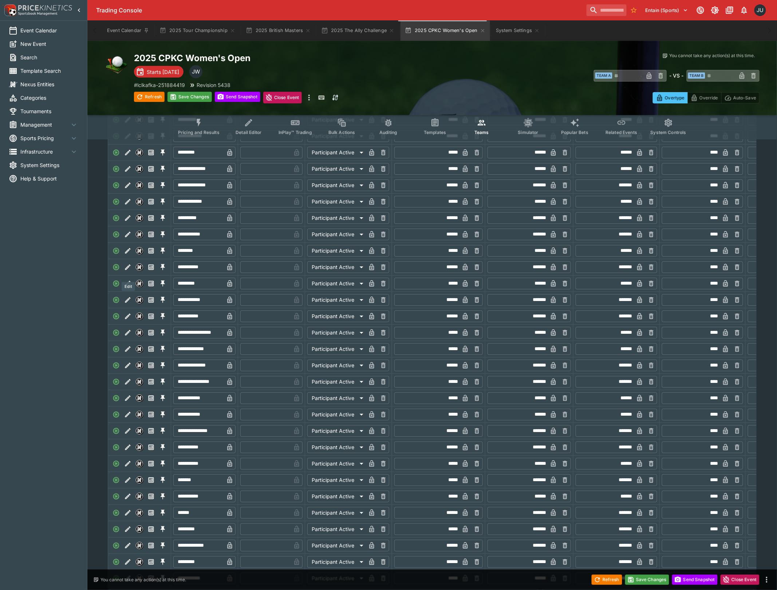
click at [128, 253] on icon "Edit" at bounding box center [127, 250] width 5 height 5
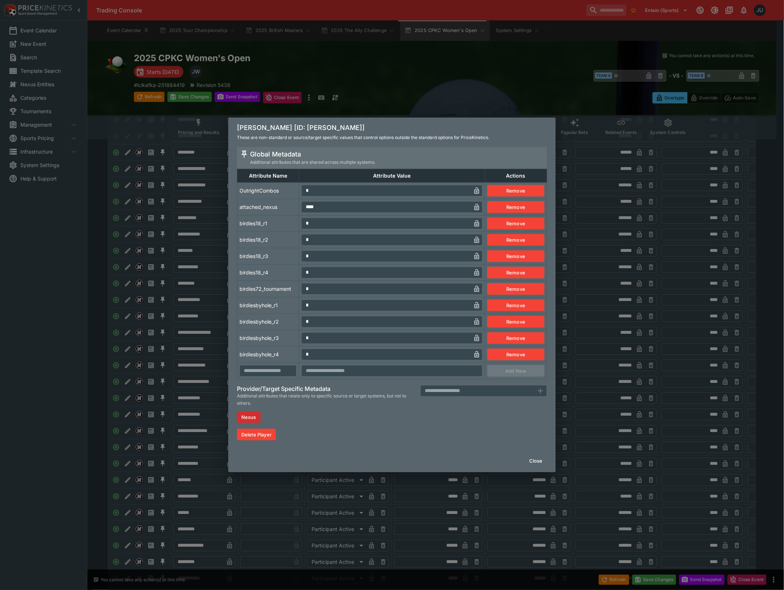
drag, startPoint x: 315, startPoint y: 194, endPoint x: 296, endPoint y: 196, distance: 19.7
click at [296, 195] on tr "OutrightCombos * ​ Remove" at bounding box center [392, 190] width 310 height 16
type input "*"
click at [278, 211] on td "attached_nexus" at bounding box center [268, 207] width 62 height 16
click at [192, 255] on div "Somi Lee [ID: somi-lee] These are non-standard or source/target specific values…" at bounding box center [392, 295] width 784 height 590
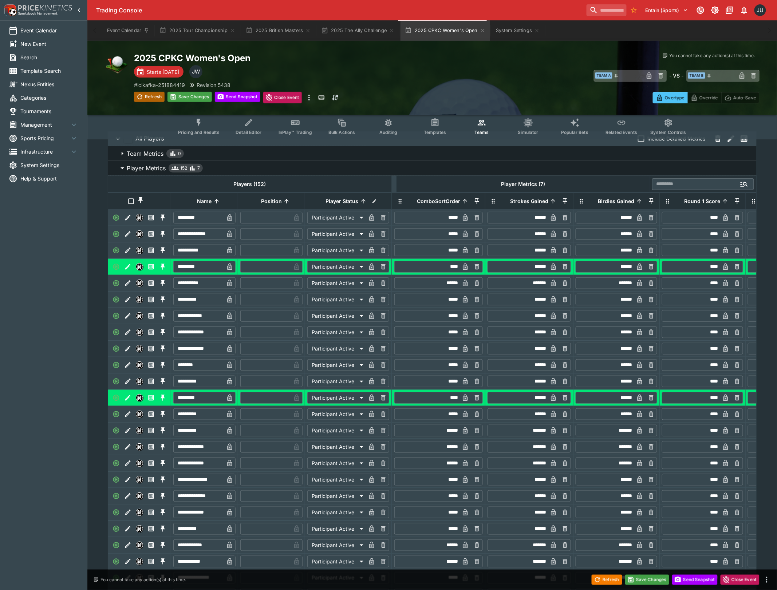
scroll to position [0, 0]
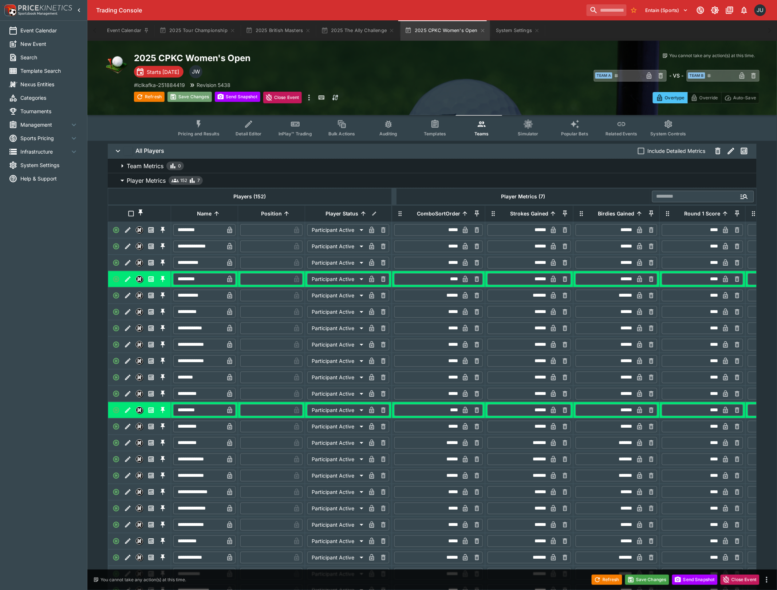
click at [184, 94] on button "Save Changes" at bounding box center [189, 97] width 44 height 10
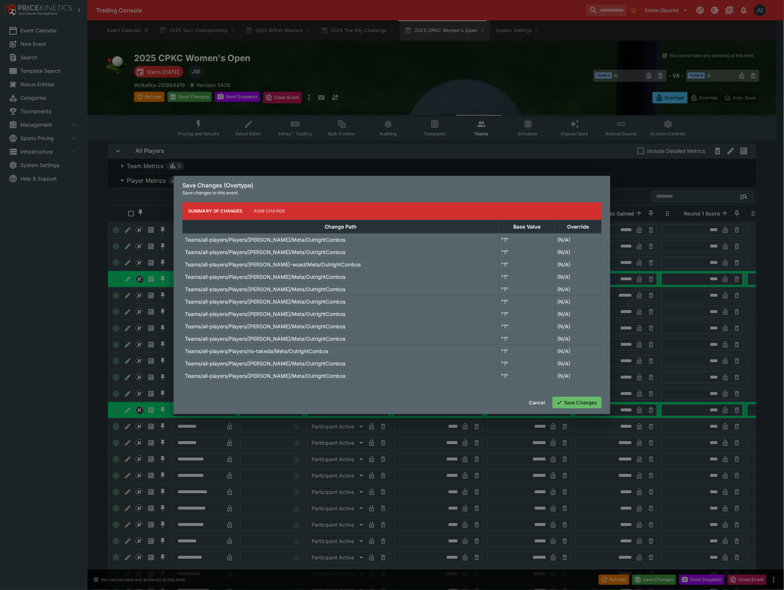
drag, startPoint x: 584, startPoint y: 397, endPoint x: 585, endPoint y: 403, distance: 6.6
click at [584, 401] on div "Cancel Save Changes" at bounding box center [392, 402] width 437 height 23
click at [585, 403] on button "Save Changes" at bounding box center [577, 403] width 49 height 12
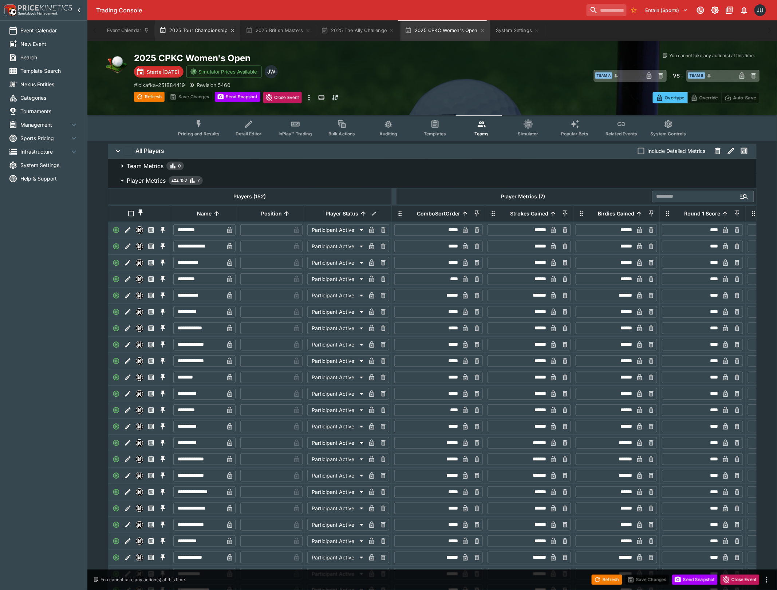
click at [188, 25] on button "2025 Tour Championship" at bounding box center [197, 30] width 85 height 20
